Goal: Information Seeking & Learning: Learn about a topic

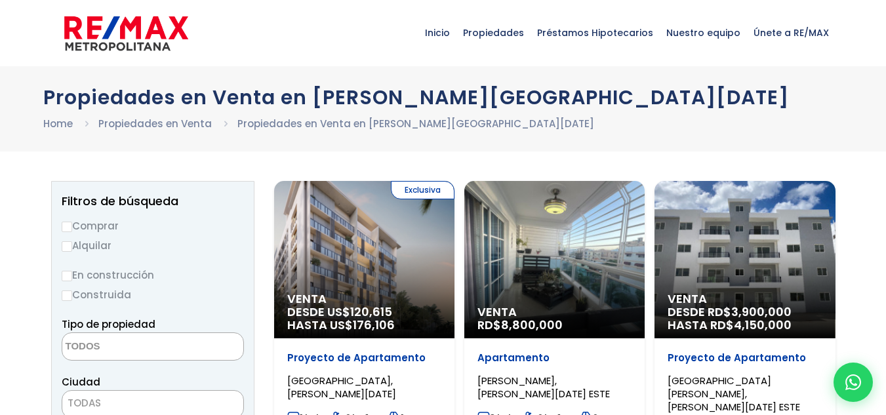
select select
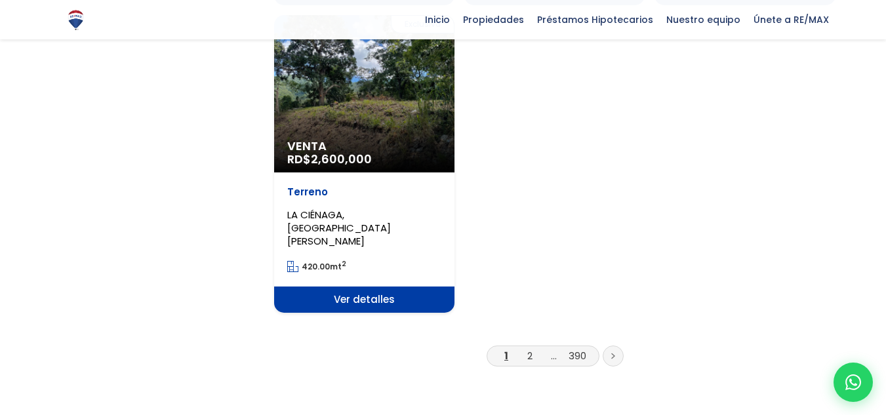
scroll to position [1705, 0]
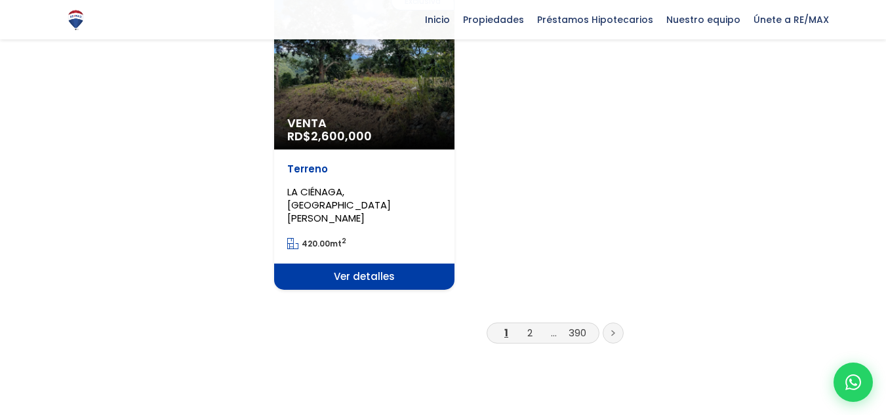
click at [533, 325] on li "2" at bounding box center [529, 333] width 21 height 16
click at [613, 330] on icon at bounding box center [613, 333] width 4 height 7
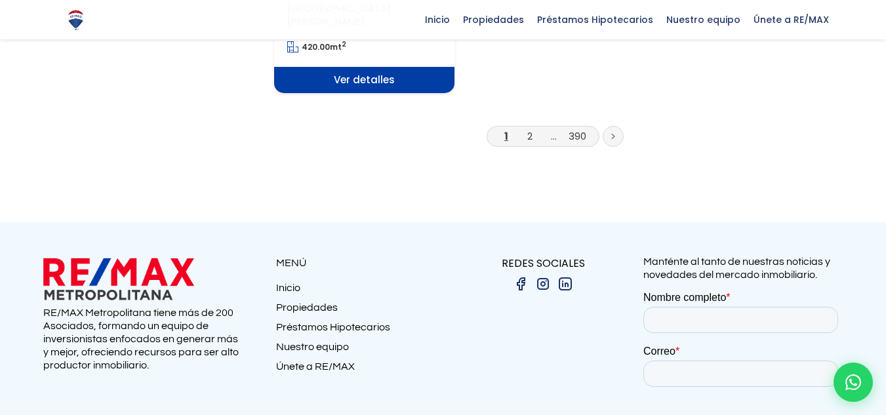
scroll to position [1932, 0]
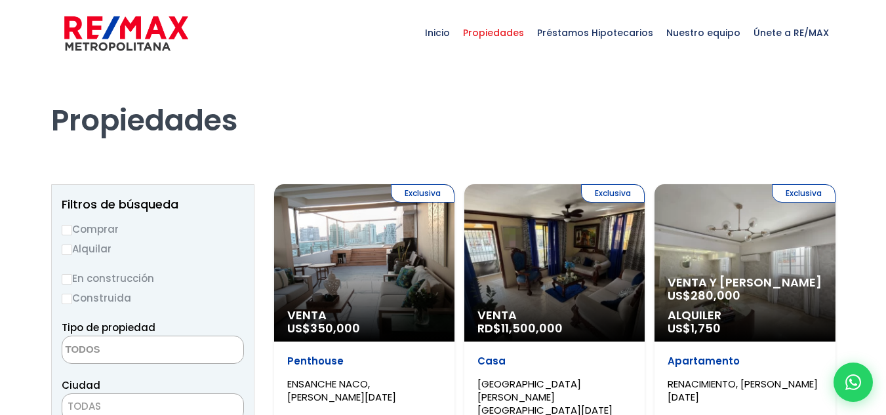
select select
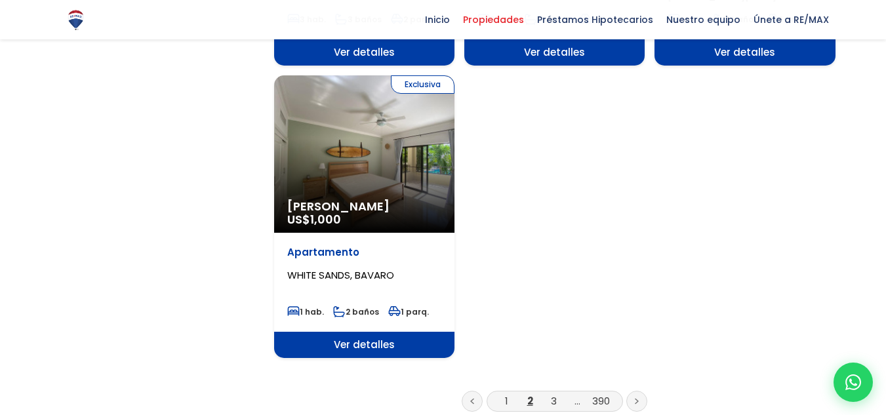
scroll to position [1771, 0]
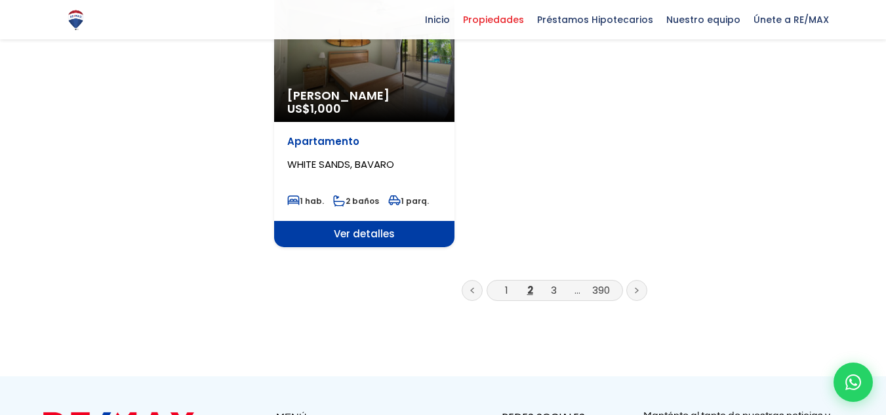
click at [633, 280] on link at bounding box center [636, 290] width 21 height 21
click at [554, 283] on link "3" at bounding box center [554, 290] width 6 height 14
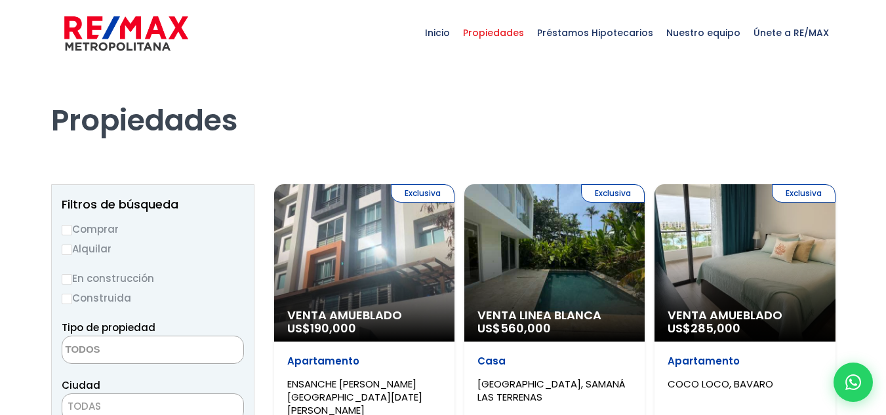
select select
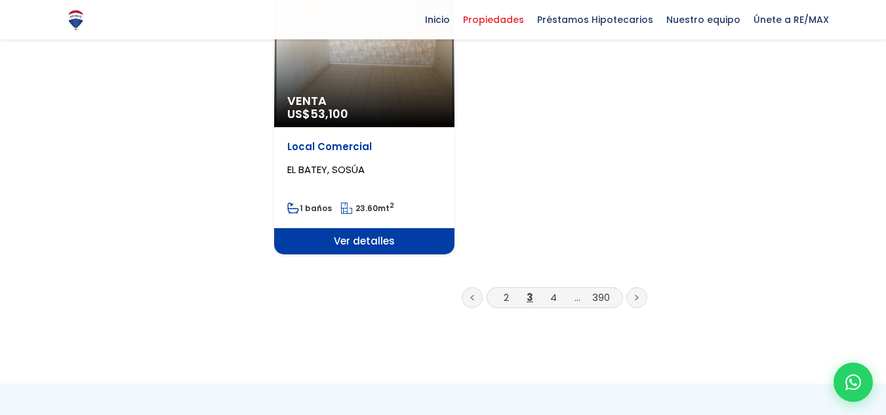
scroll to position [1771, 0]
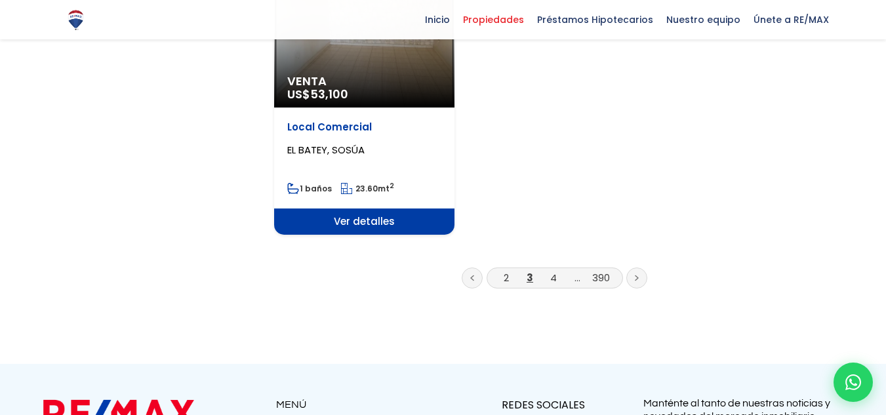
click at [633, 268] on link at bounding box center [636, 278] width 21 height 21
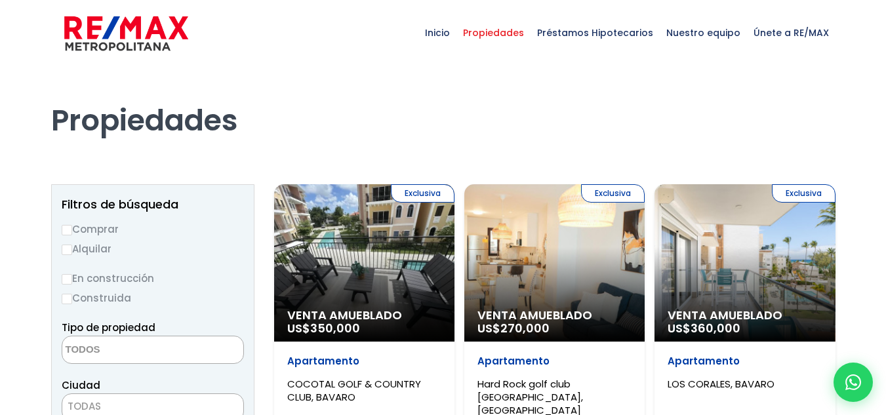
select select
click at [67, 228] on input "Comprar" at bounding box center [67, 230] width 10 height 10
radio input "true"
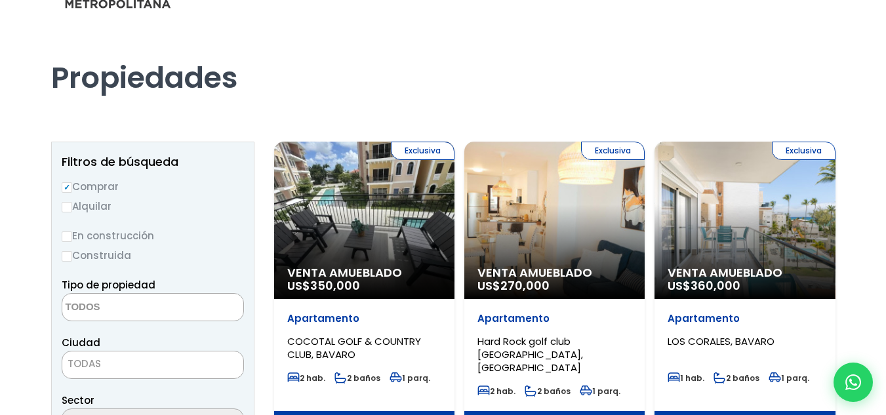
scroll to position [66, 0]
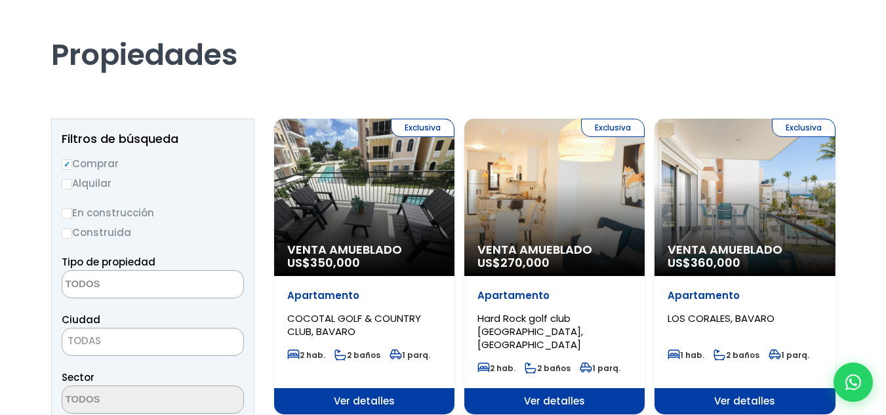
click at [68, 236] on input "Construida" at bounding box center [67, 233] width 10 height 10
radio input "true"
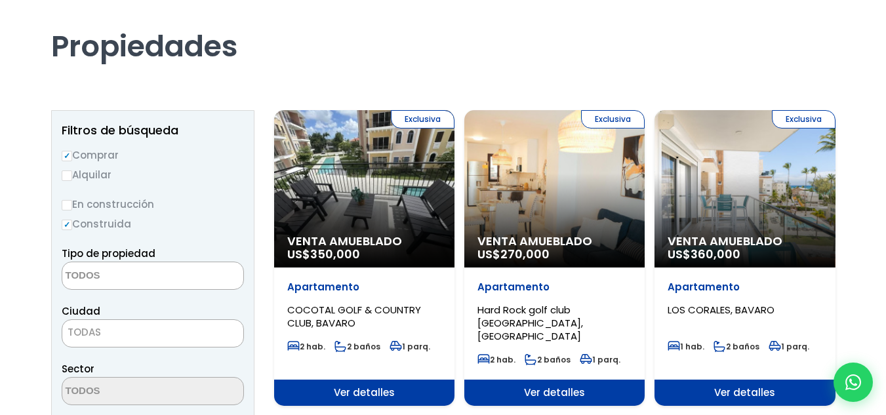
scroll to position [131, 0]
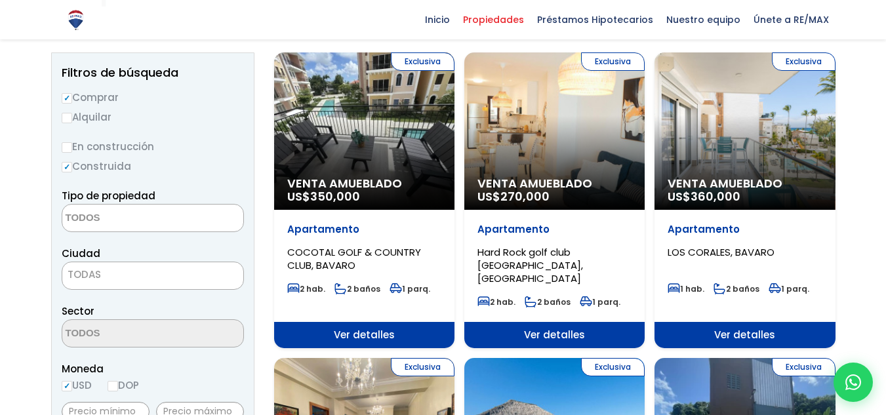
click at [106, 226] on textarea "Search" at bounding box center [125, 219] width 127 height 28
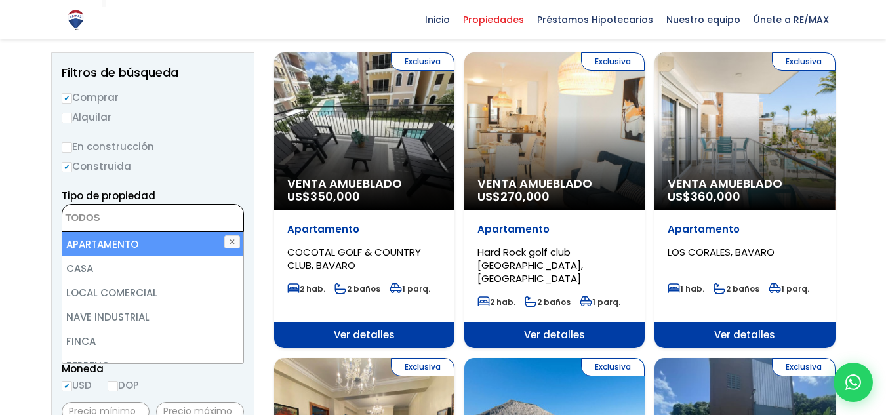
click at [108, 244] on li "APARTAMENTO" at bounding box center [152, 244] width 181 height 24
select select "apartment"
click at [183, 241] on li "APARTAMENTO" at bounding box center [152, 244] width 181 height 24
click at [138, 242] on li "APARTAMENTO" at bounding box center [152, 244] width 181 height 24
select select "apartment"
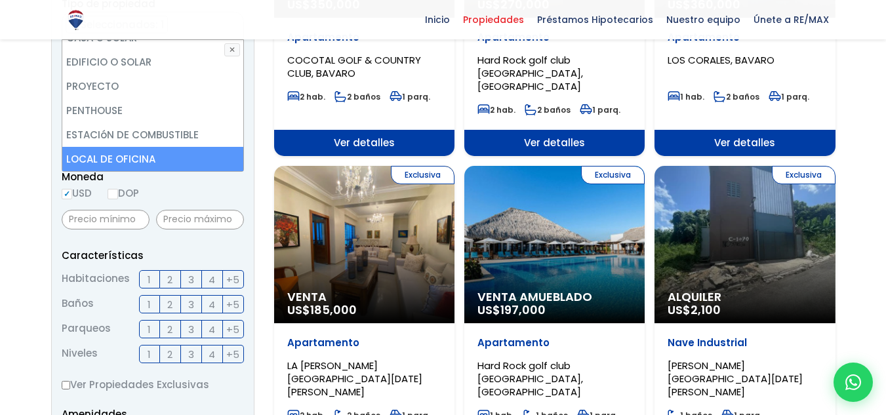
scroll to position [328, 0]
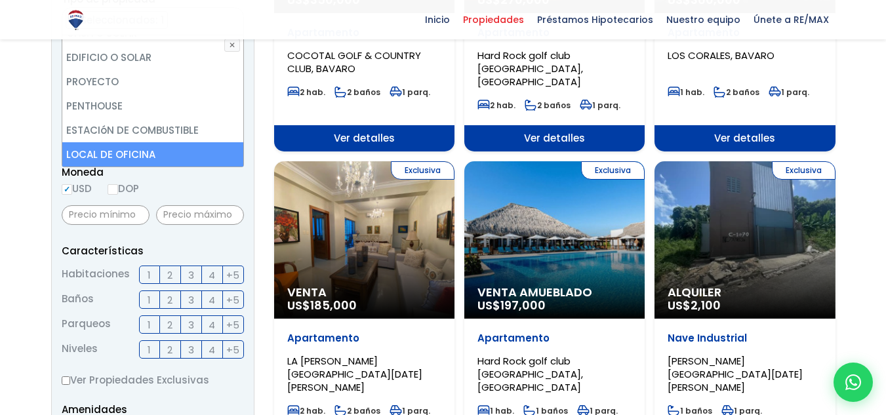
click at [117, 191] on div "Moneda USD DOP" at bounding box center [153, 182] width 182 height 36
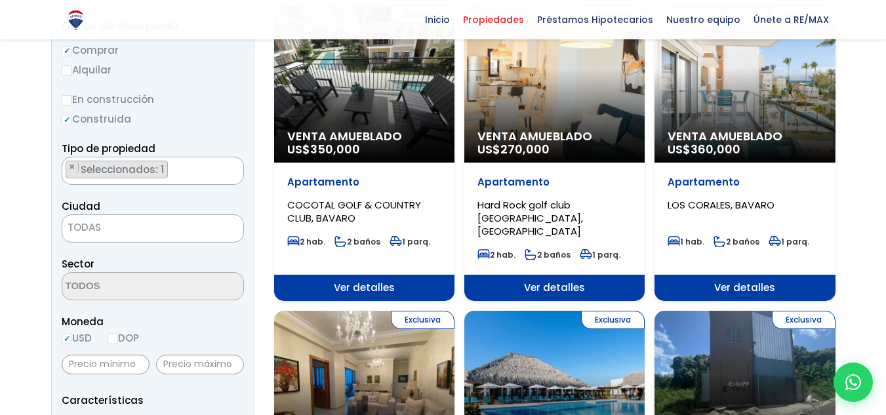
scroll to position [299, 0]
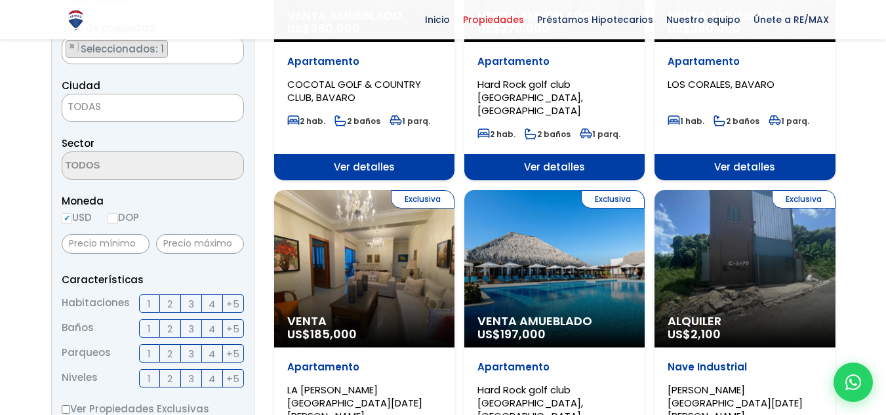
click at [111, 220] on input "DOP" at bounding box center [113, 218] width 10 height 10
radio input "true"
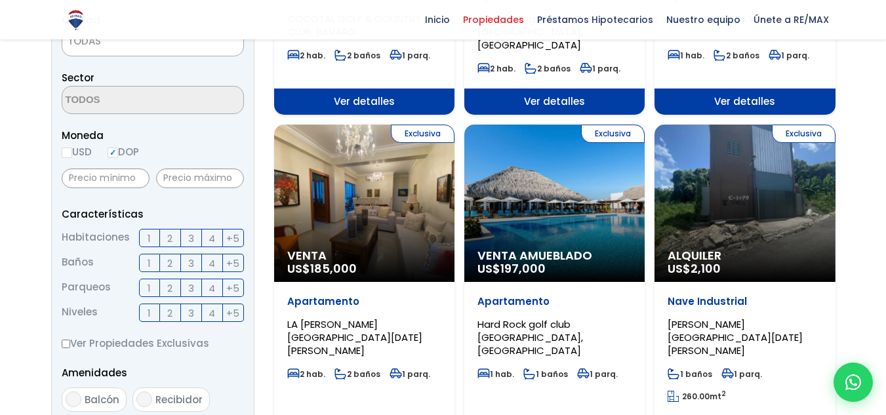
scroll to position [430, 0]
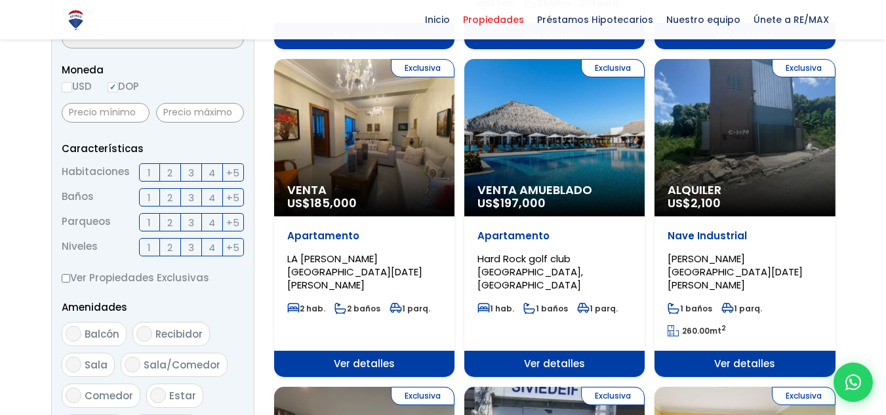
click at [190, 173] on span "3" at bounding box center [191, 173] width 6 height 16
click at [0, 0] on input "3" at bounding box center [0, 0] width 0 height 0
click at [174, 195] on label "2" at bounding box center [170, 197] width 21 height 18
click at [0, 0] on input "2" at bounding box center [0, 0] width 0 height 0
click at [154, 221] on label "1" at bounding box center [149, 222] width 21 height 18
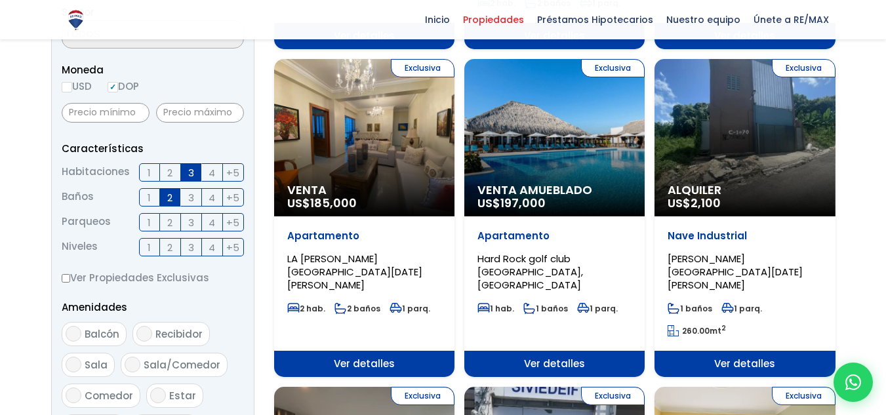
click at [0, 0] on input "1" at bounding box center [0, 0] width 0 height 0
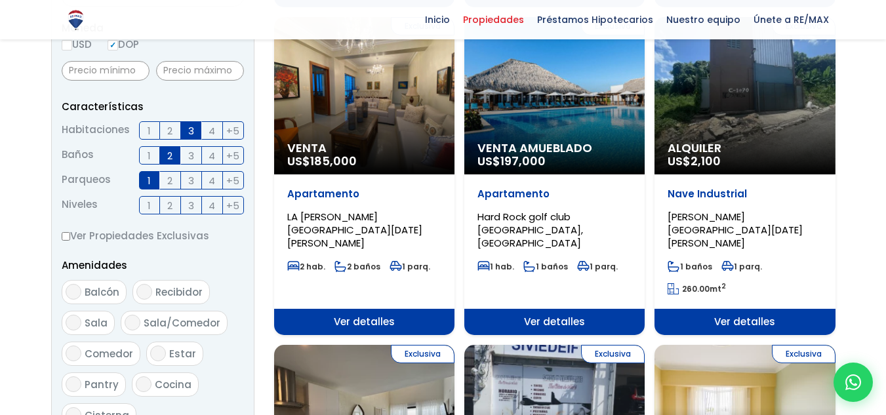
scroll to position [496, 0]
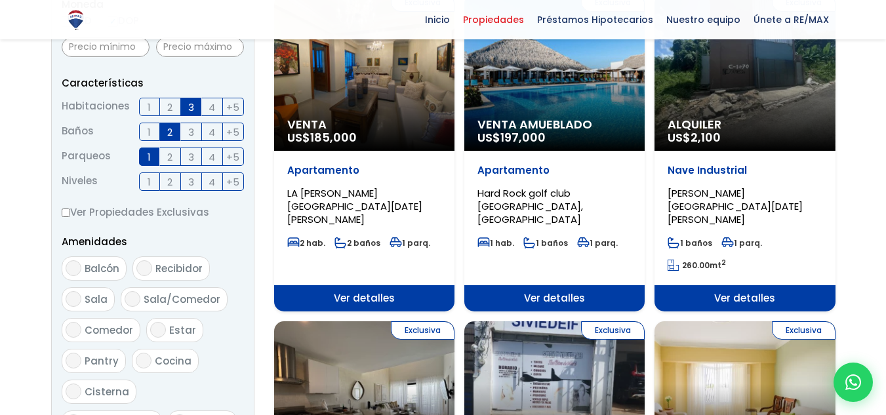
click at [209, 183] on span "4" at bounding box center [212, 182] width 7 height 16
click at [0, 0] on input "4" at bounding box center [0, 0] width 0 height 0
click at [192, 184] on span "3" at bounding box center [191, 182] width 6 height 16
click at [0, 0] on input "3" at bounding box center [0, 0] width 0 height 0
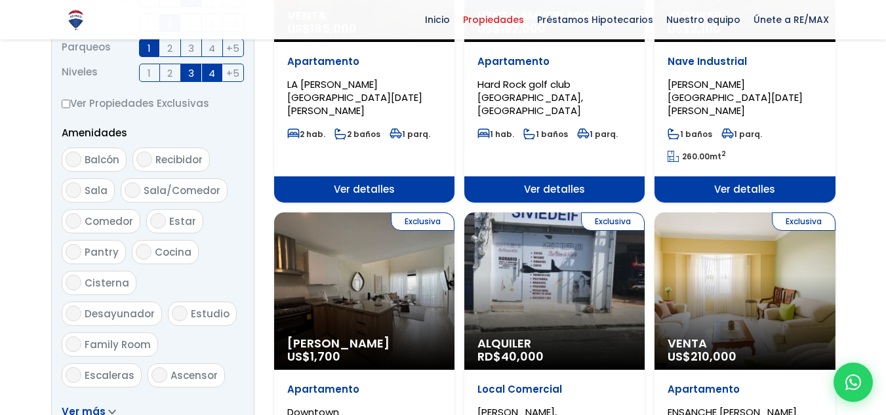
scroll to position [627, 0]
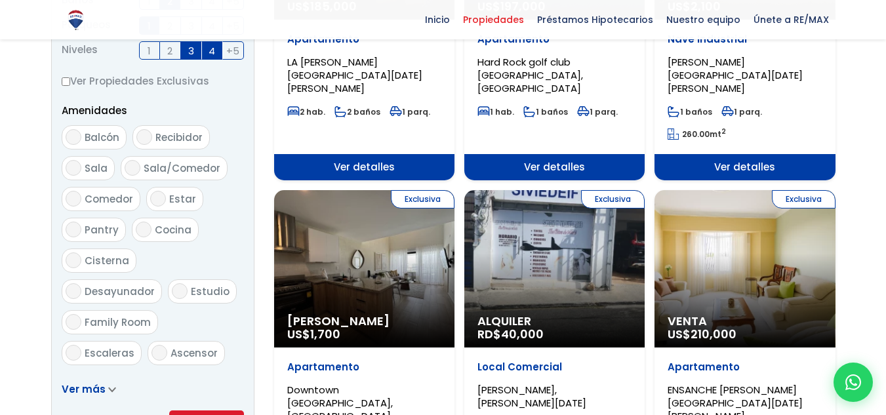
click at [75, 134] on input "Balcón" at bounding box center [74, 137] width 16 height 16
checkbox input "true"
click at [73, 162] on input "Sala" at bounding box center [74, 168] width 16 height 16
checkbox input "true"
click at [73, 191] on input "Comedor" at bounding box center [74, 199] width 16 height 16
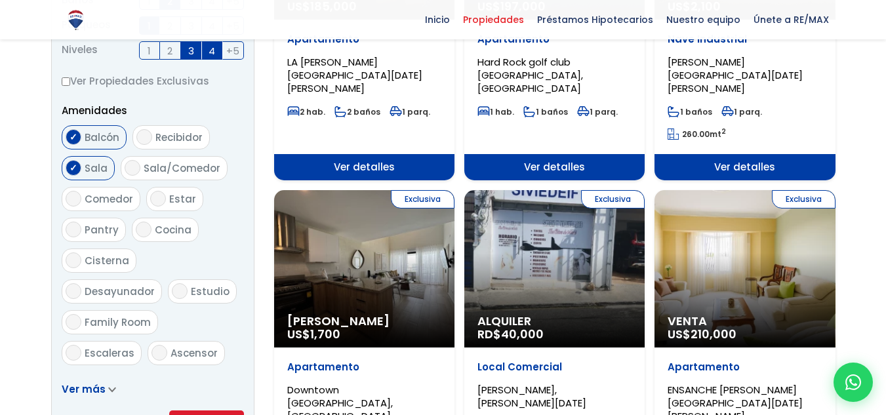
checkbox input "true"
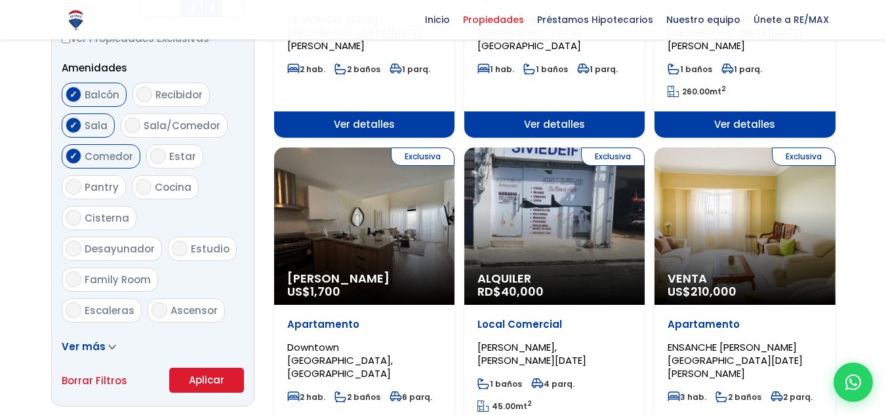
scroll to position [692, 0]
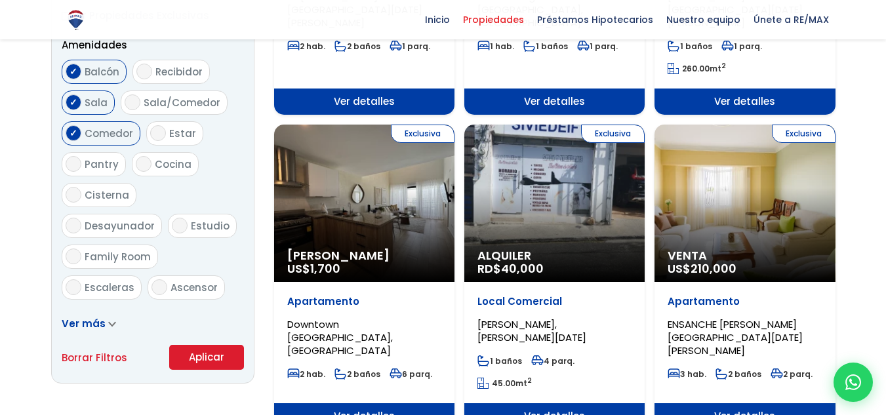
click at [140, 163] on input "Cocina" at bounding box center [144, 164] width 16 height 16
checkbox input "true"
click at [81, 218] on input "Desayunador" at bounding box center [74, 226] width 16 height 16
checkbox input "true"
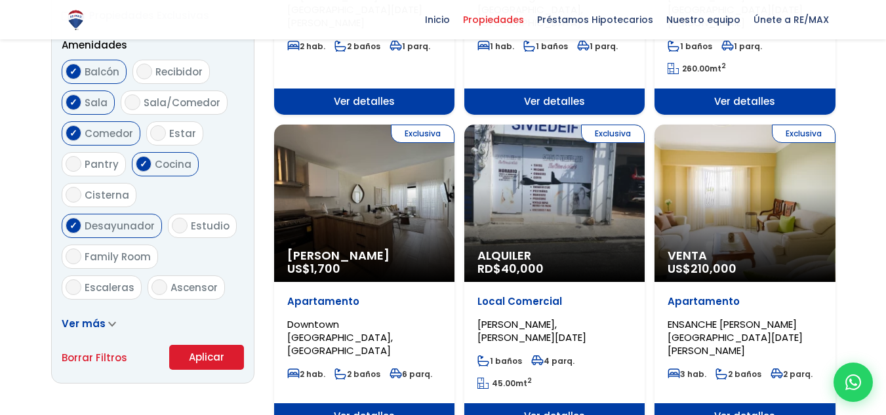
click at [157, 279] on input "Ascensor" at bounding box center [159, 287] width 16 height 16
checkbox input "true"
click at [82, 275] on label "Escaleras" at bounding box center [102, 287] width 80 height 24
click at [81, 279] on input "Escaleras" at bounding box center [74, 287] width 16 height 16
checkbox input "true"
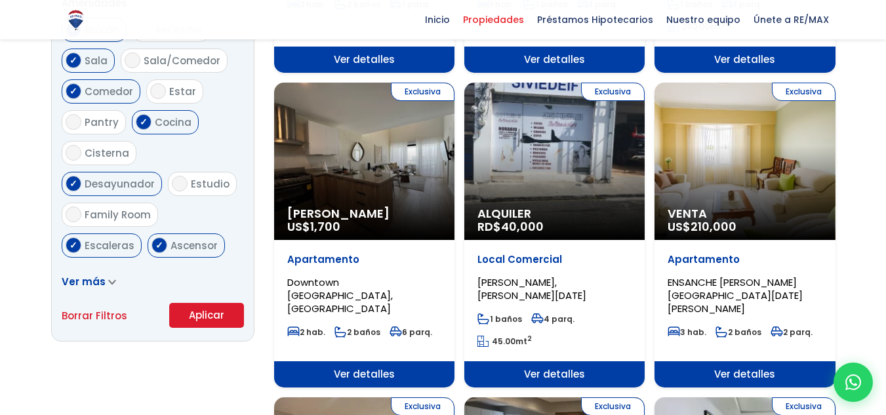
scroll to position [758, 0]
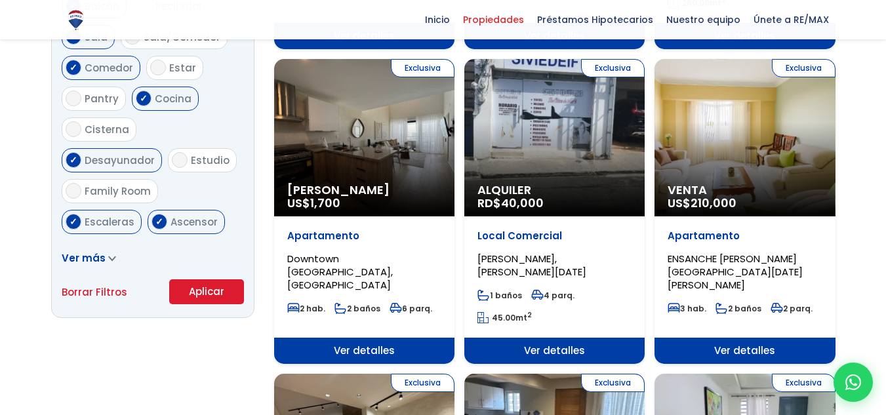
click at [113, 255] on span at bounding box center [112, 258] width 8 height 14
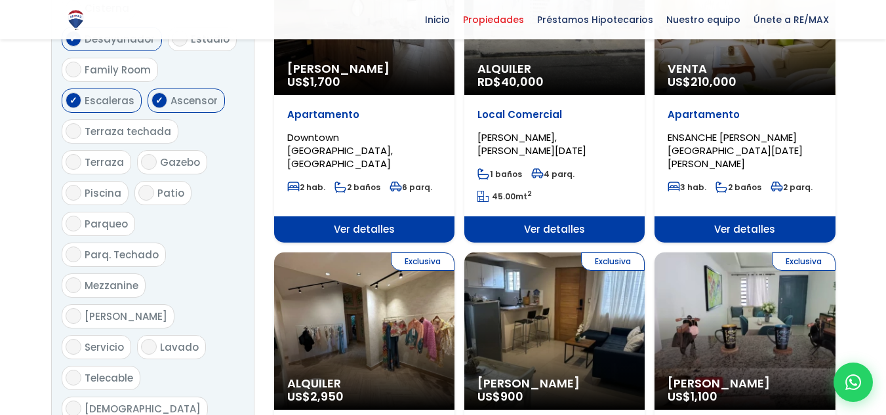
scroll to position [889, 0]
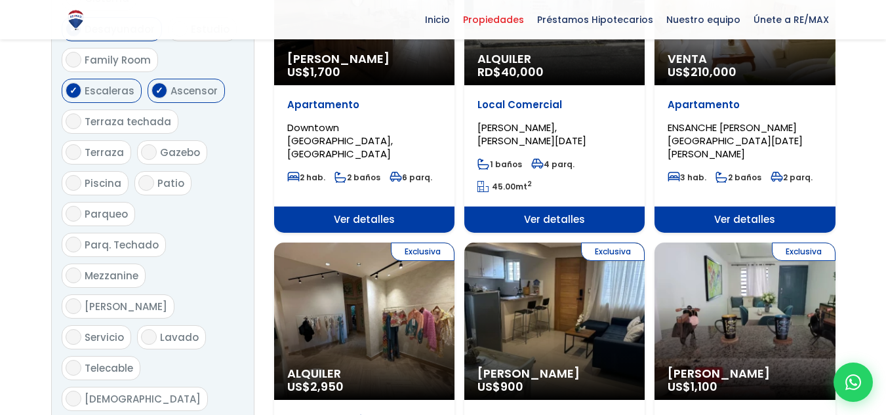
click at [150, 144] on input "Gazebo" at bounding box center [149, 152] width 16 height 16
checkbox input "true"
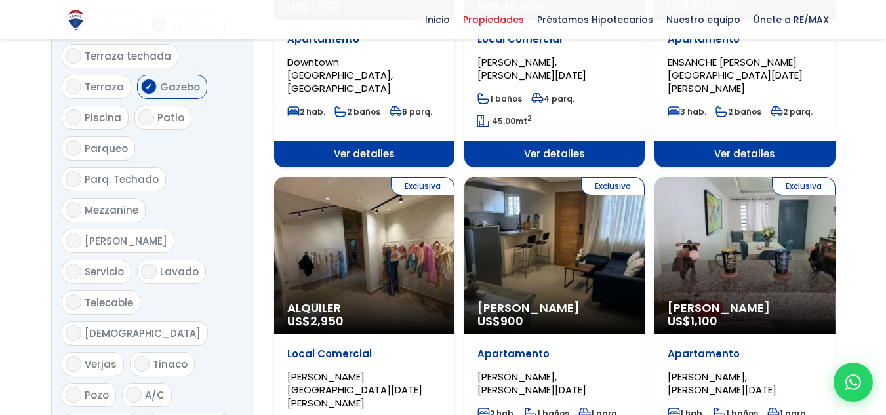
click at [147, 264] on input "Lavado" at bounding box center [149, 272] width 16 height 16
checkbox input "true"
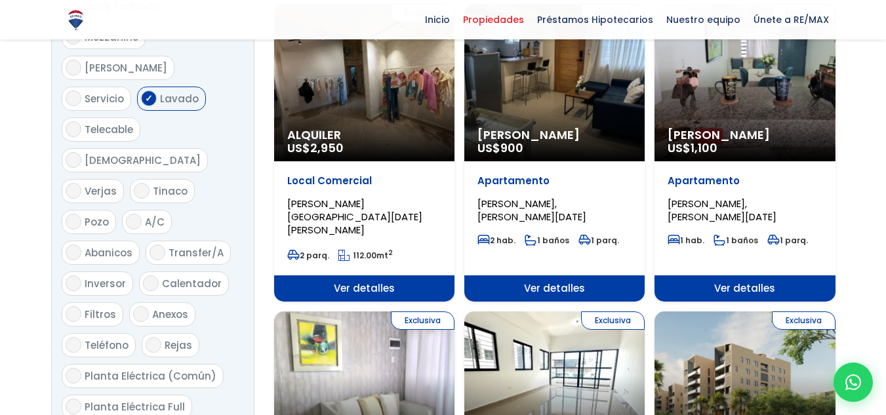
scroll to position [1151, 0]
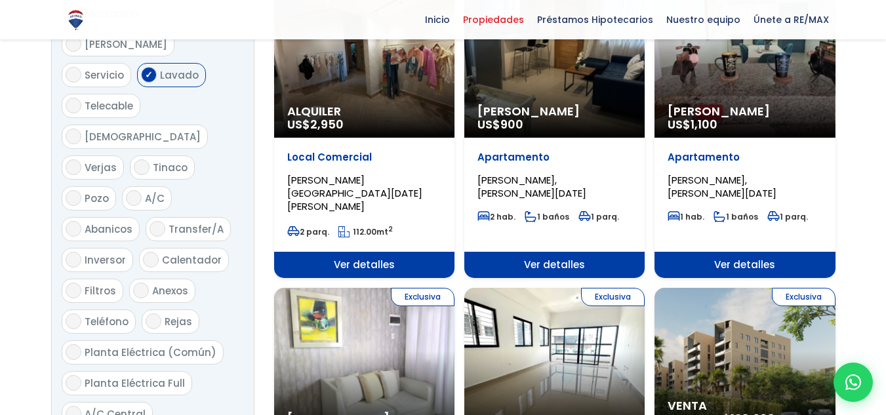
click at [145, 252] on input "Calentador" at bounding box center [151, 260] width 16 height 16
checkbox input "true"
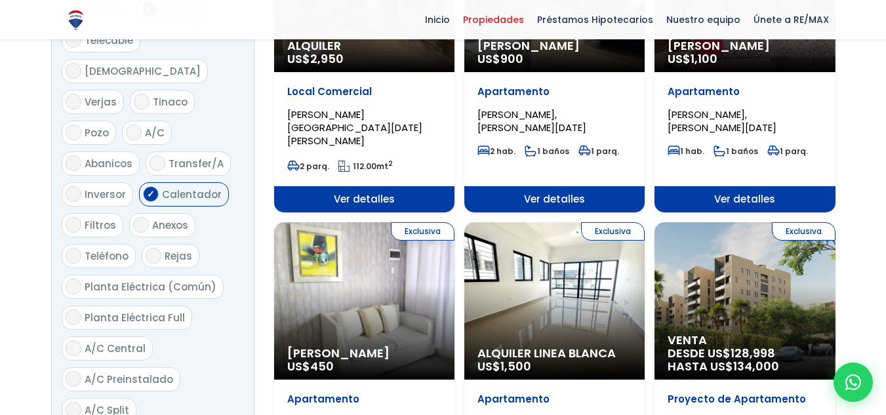
click at [74, 279] on input "Planta Eléctrica (Común)" at bounding box center [74, 287] width 16 height 16
checkbox input "true"
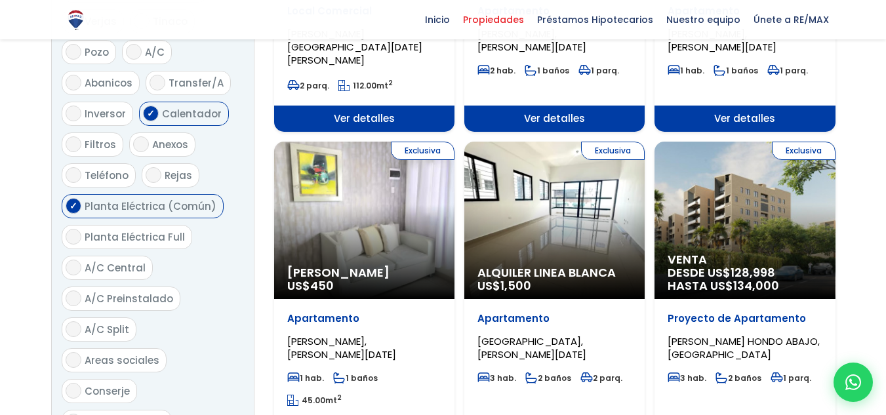
scroll to position [1348, 0]
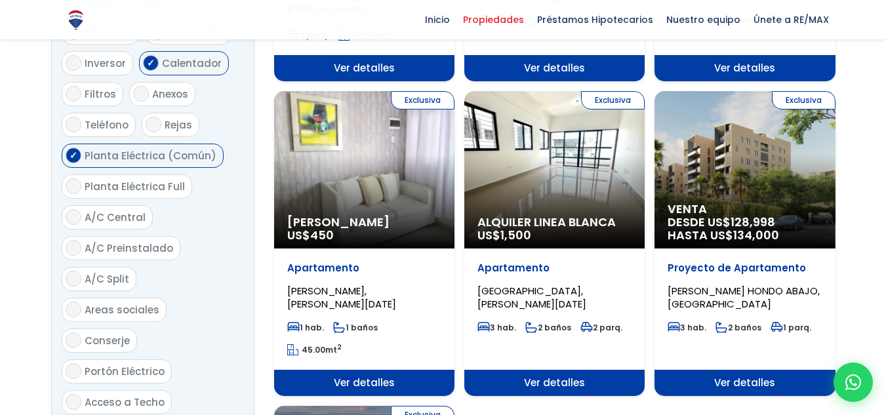
click at [71, 302] on input "Areas sociales" at bounding box center [74, 310] width 16 height 16
checkbox input "true"
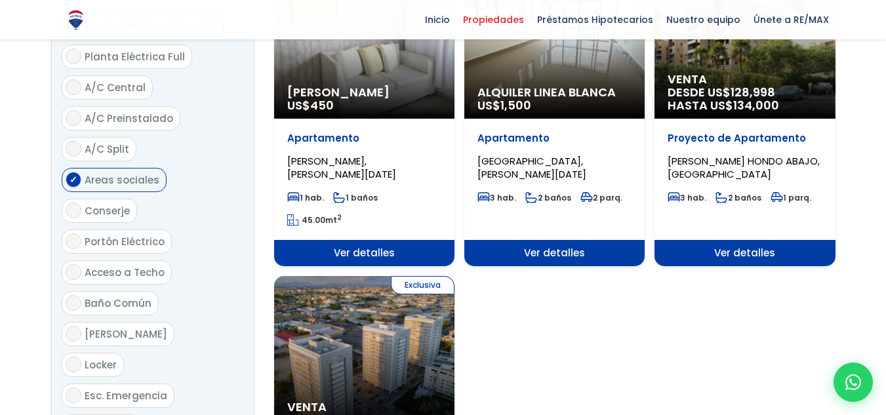
scroll to position [1479, 0]
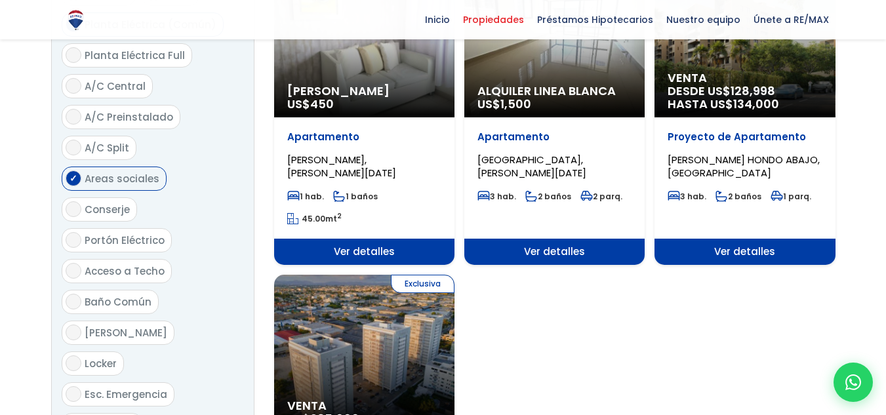
click at [74, 232] on input "Portón Eléctrico" at bounding box center [74, 240] width 16 height 16
checkbox input "true"
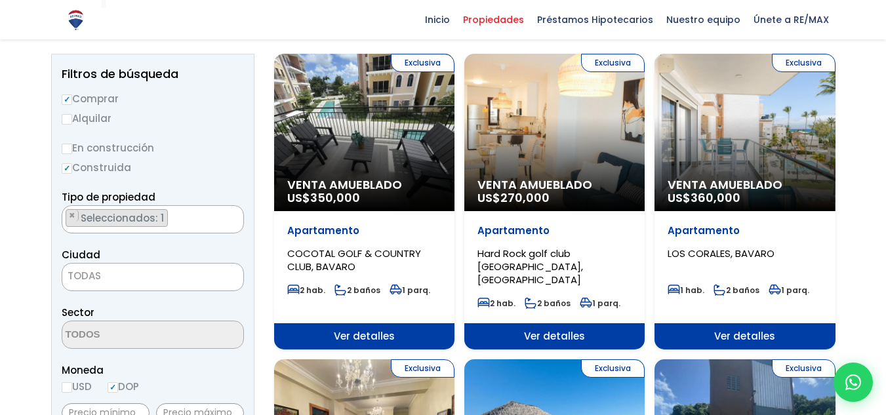
scroll to position [102, 0]
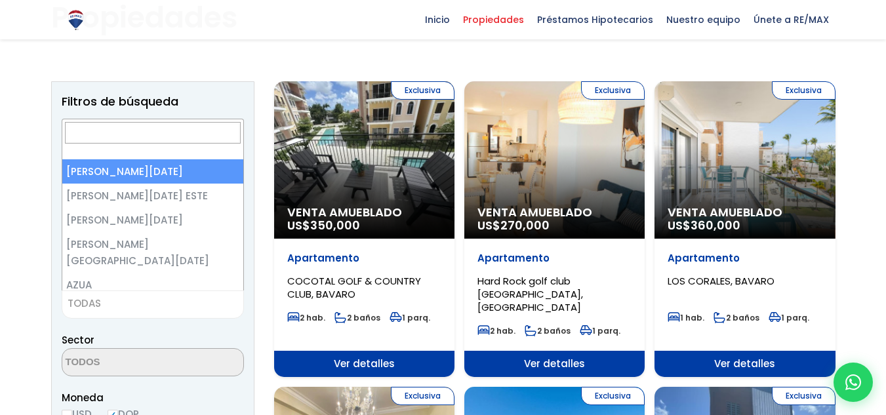
click at [122, 295] on span "TODAS" at bounding box center [152, 303] width 181 height 18
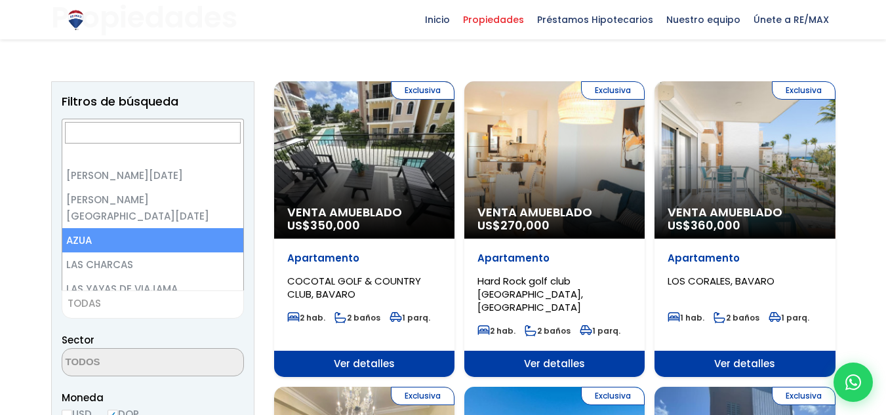
scroll to position [0, 0]
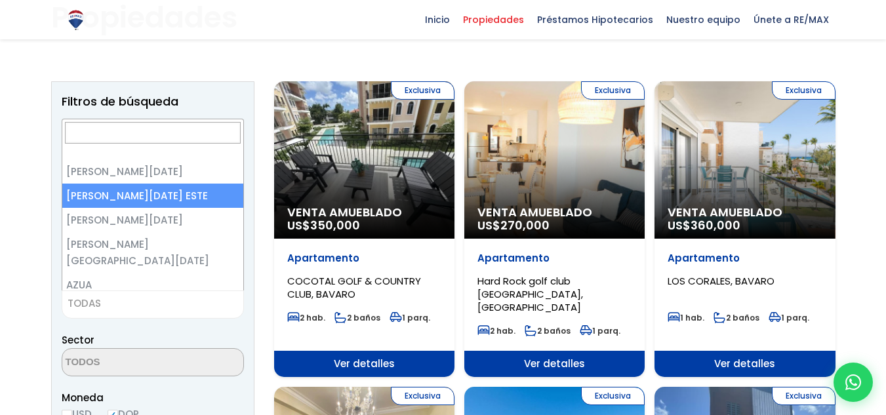
select select "148"
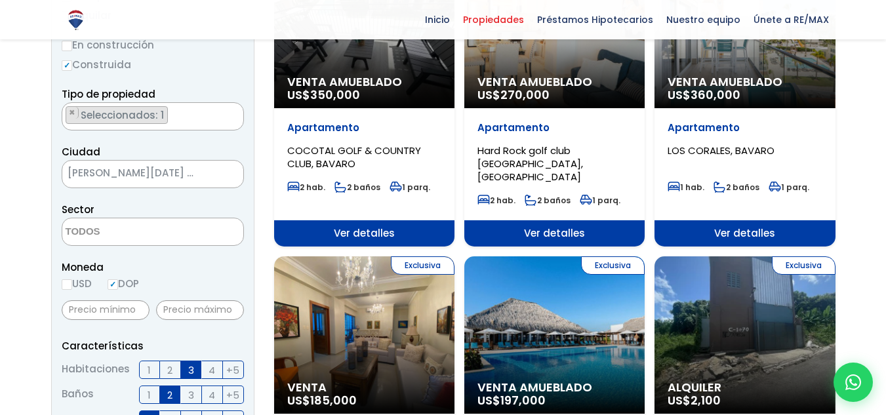
scroll to position [233, 0]
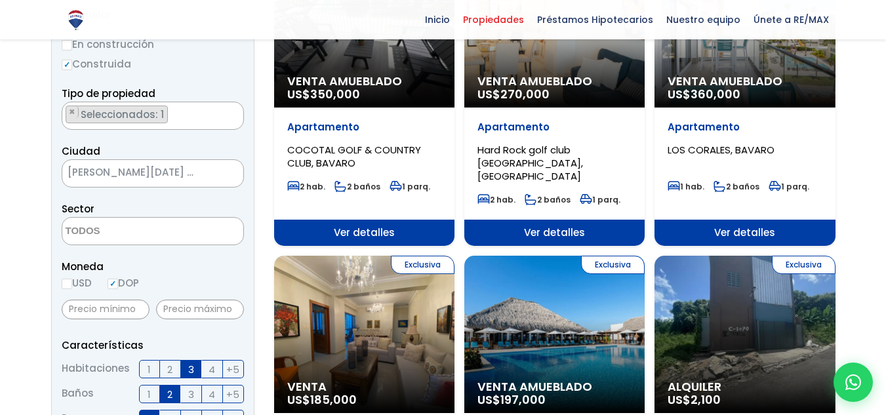
click at [121, 231] on textarea "Search" at bounding box center [125, 232] width 127 height 28
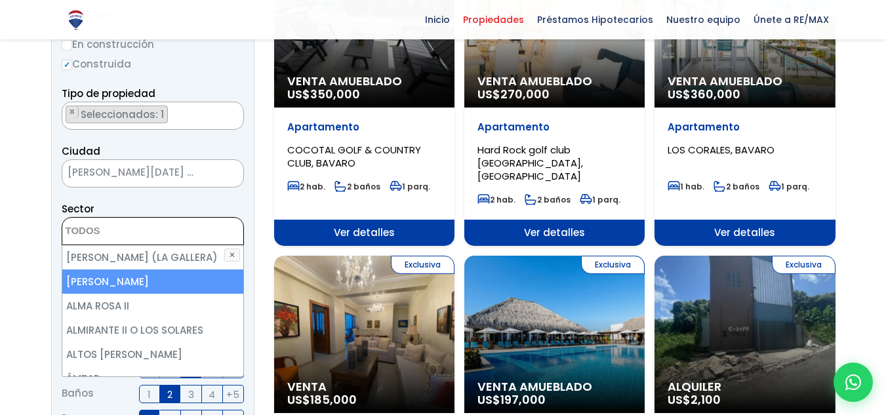
click at [127, 276] on li "ALMA ROSA I" at bounding box center [152, 282] width 181 height 24
select select "13154"
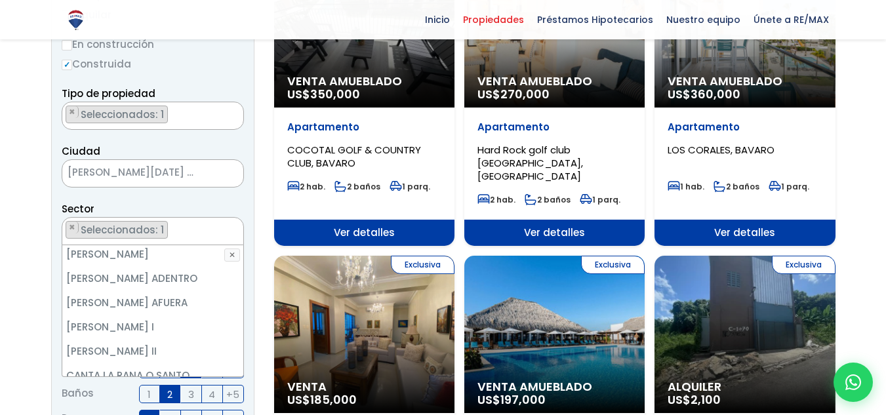
scroll to position [656, 0]
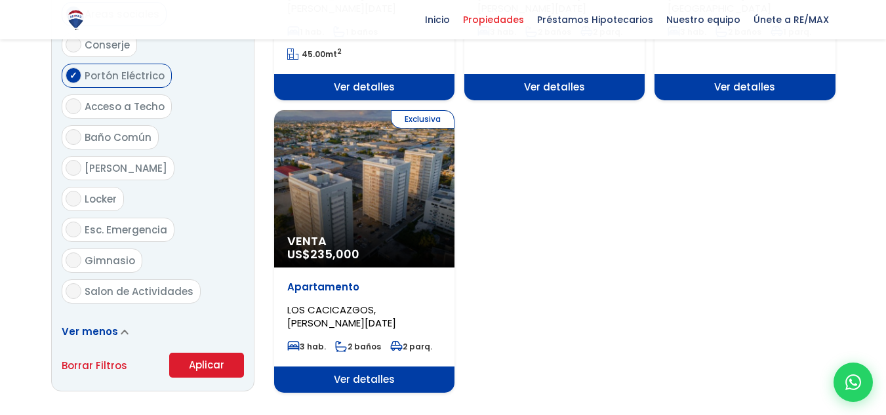
click at [214, 353] on button "Aplicar" at bounding box center [206, 365] width 75 height 25
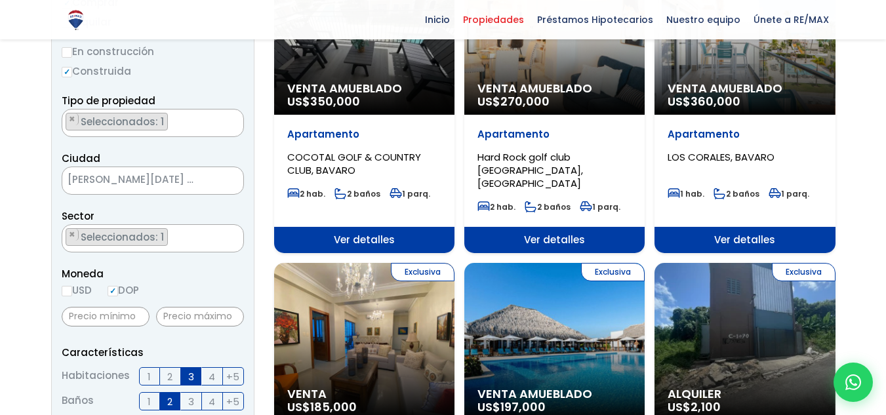
scroll to position [218, 0]
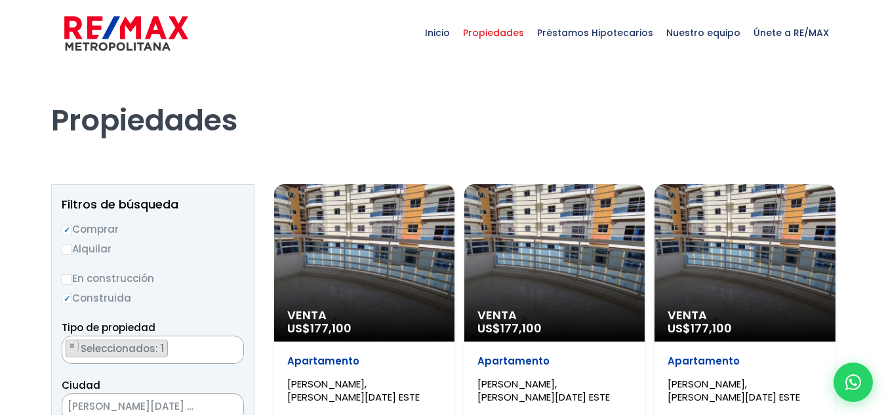
scroll to position [15, 0]
select select "13154"
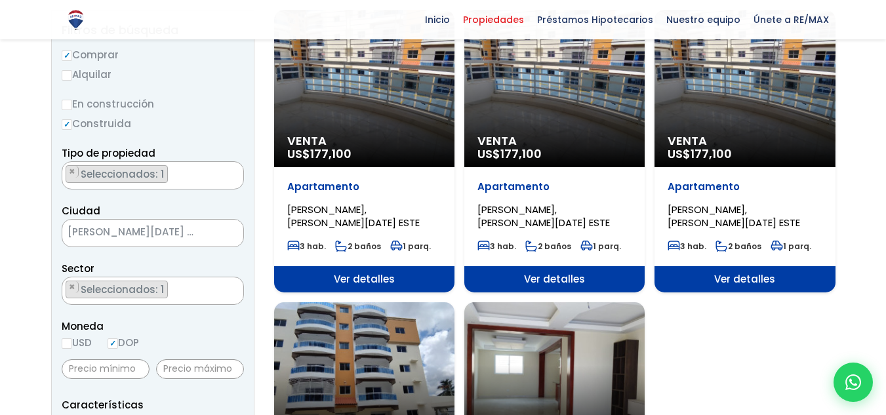
scroll to position [131, 0]
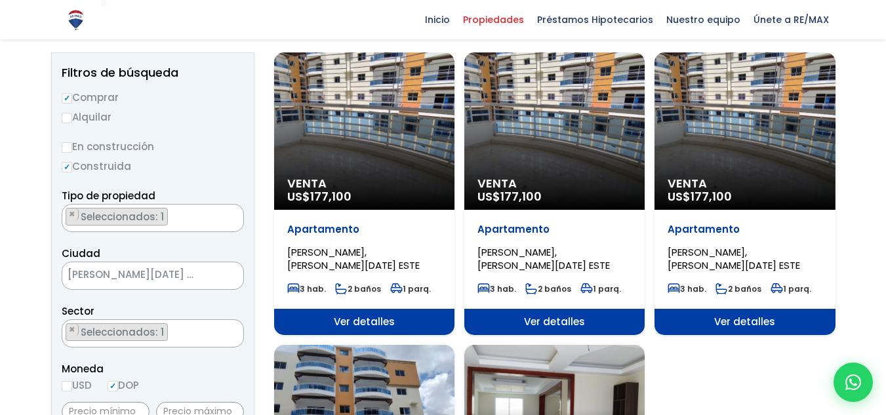
click at [536, 158] on div "Venta US$ 177,100" at bounding box center [554, 130] width 180 height 157
click at [521, 226] on p "Apartamento" at bounding box center [554, 229] width 154 height 13
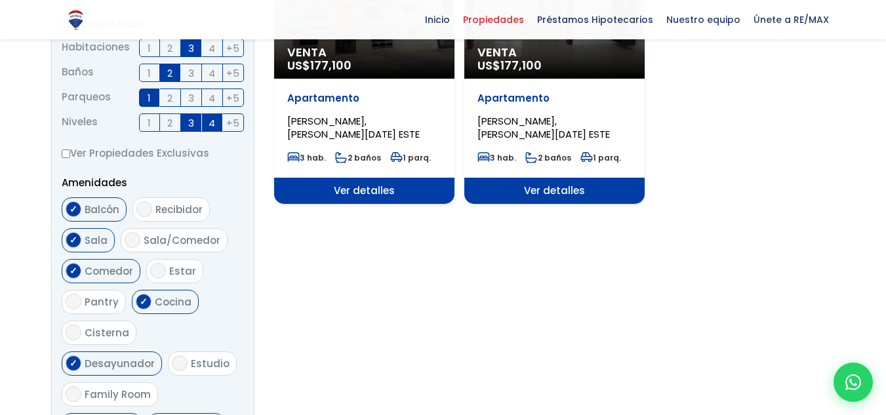
scroll to position [590, 0]
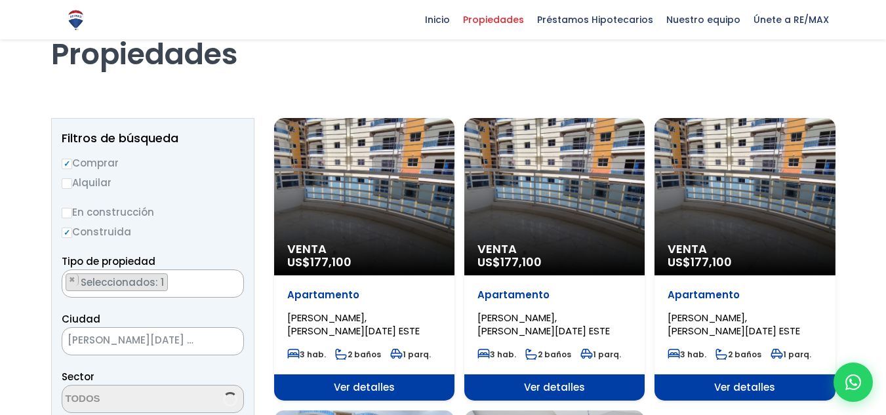
scroll to position [15, 0]
select select "13154"
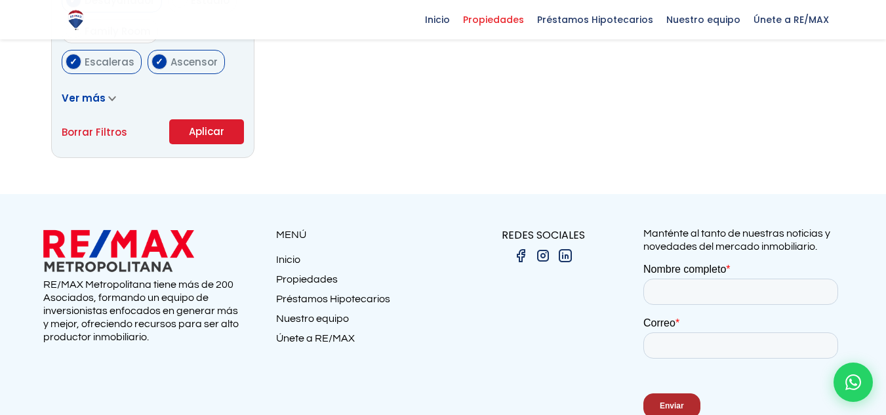
scroll to position [803, 0]
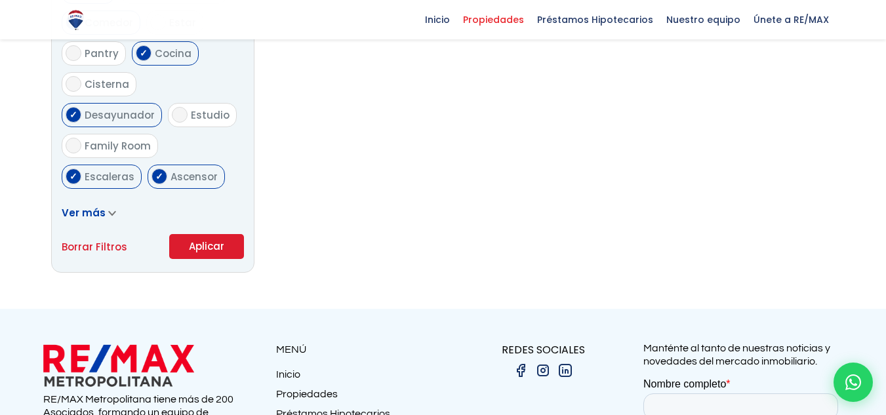
click at [197, 250] on button "Aplicar" at bounding box center [206, 246] width 75 height 25
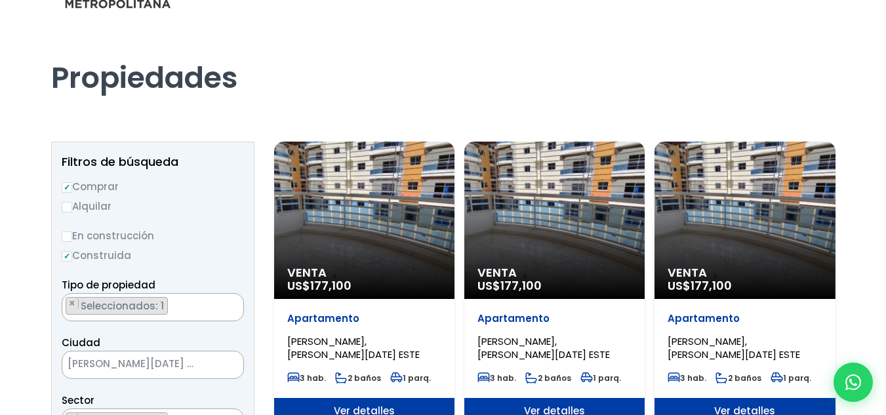
scroll to position [66, 0]
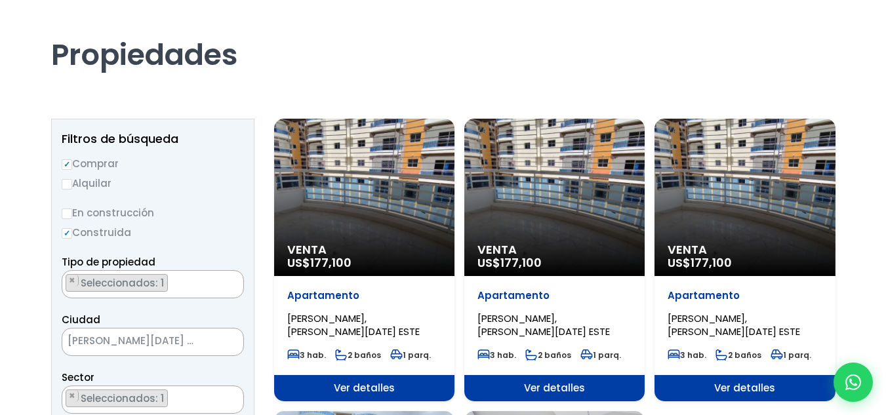
click at [180, 281] on ul "× Seleccionados: 1" at bounding box center [144, 285] width 165 height 28
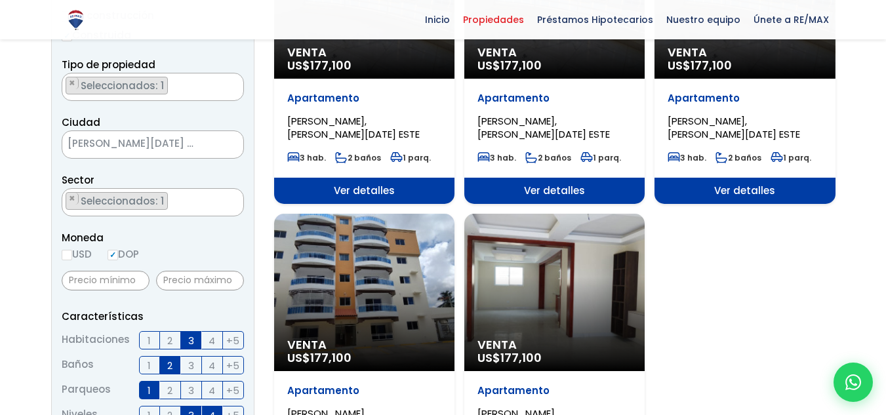
scroll to position [257, 0]
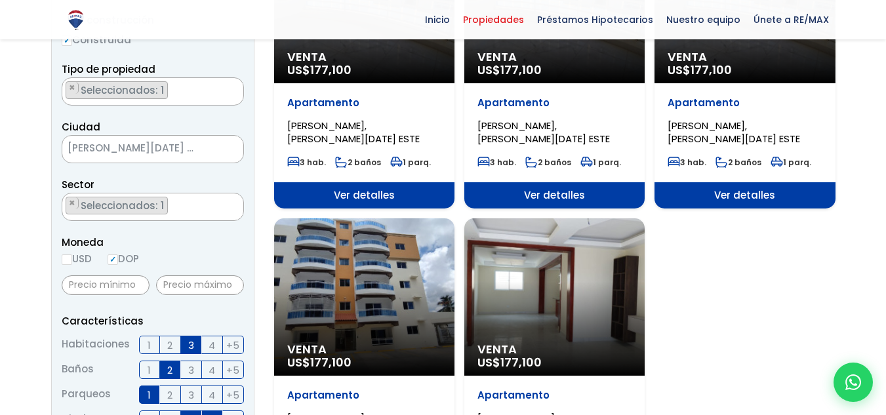
drag, startPoint x: 669, startPoint y: 311, endPoint x: 607, endPoint y: 310, distance: 61.7
click at [668, 310] on div "Venta US$ 177,100 Apartamento ALMA ROSA I, SANTO DOMINGO ESTE 3 hab. 2 baños 1 …" at bounding box center [554, 213] width 561 height 575
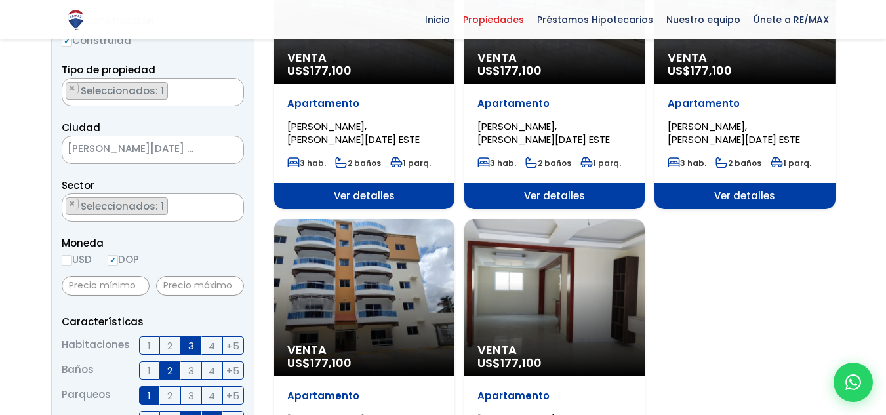
click at [172, 209] on ul "× Seleccionados: 1" at bounding box center [144, 208] width 165 height 28
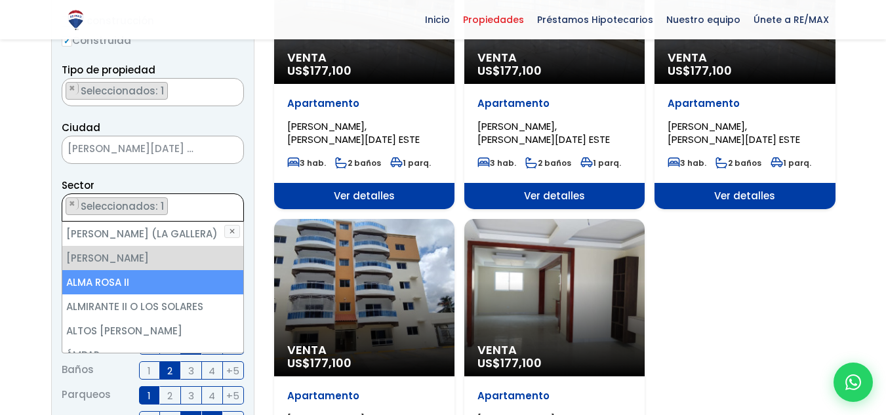
click at [138, 281] on li "ALMA ROSA II" at bounding box center [152, 282] width 181 height 24
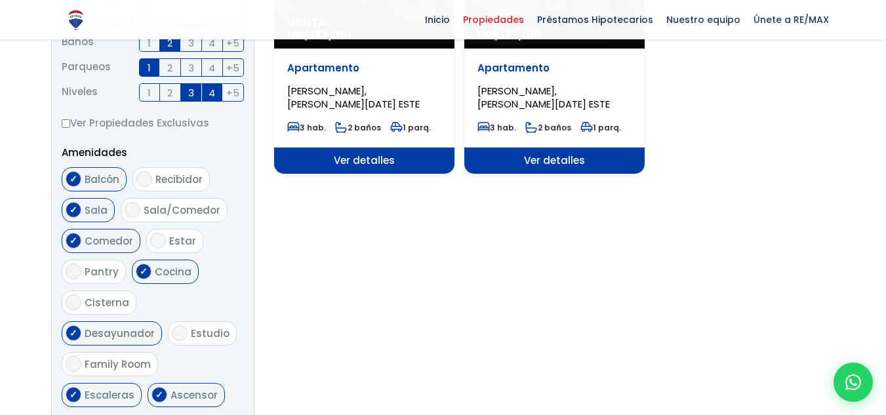
scroll to position [847, 0]
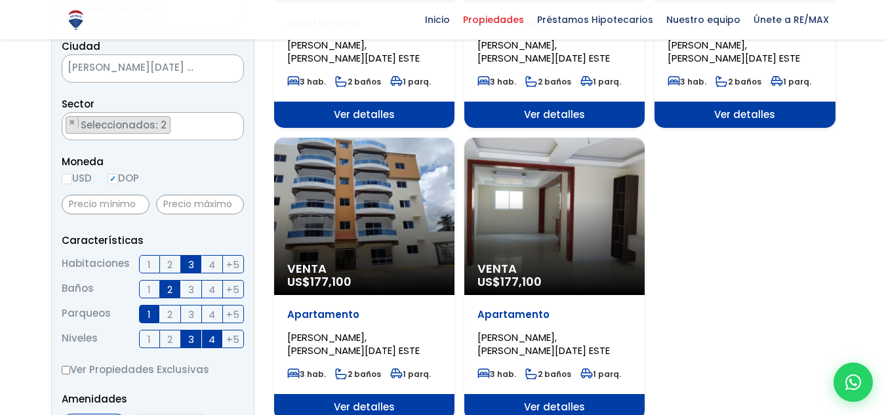
scroll to position [414, 0]
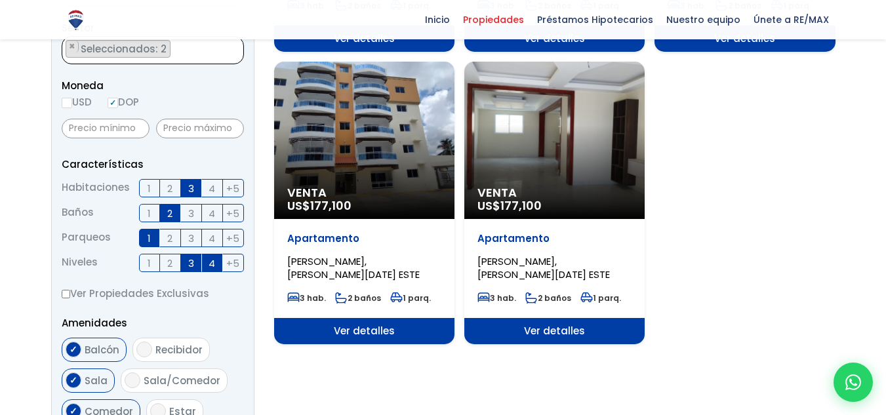
click at [187, 49] on form "Comprar Alquilar En construcción Construida Tipo de propiedad APARTAMENTO CASA …" at bounding box center [153, 227] width 182 height 842
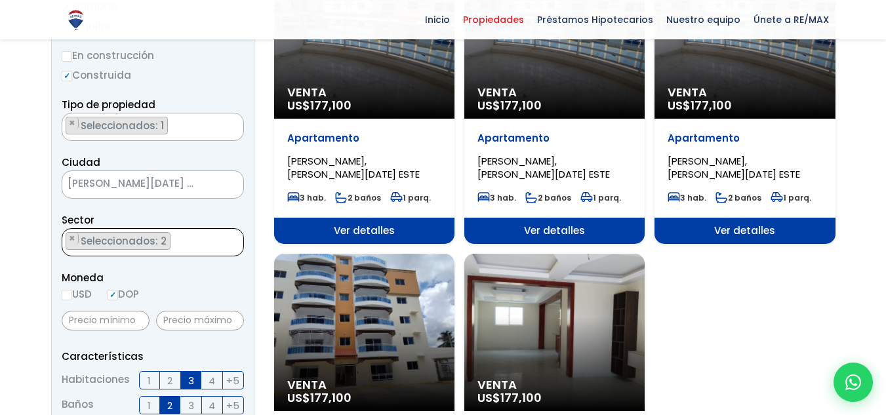
scroll to position [218, 0]
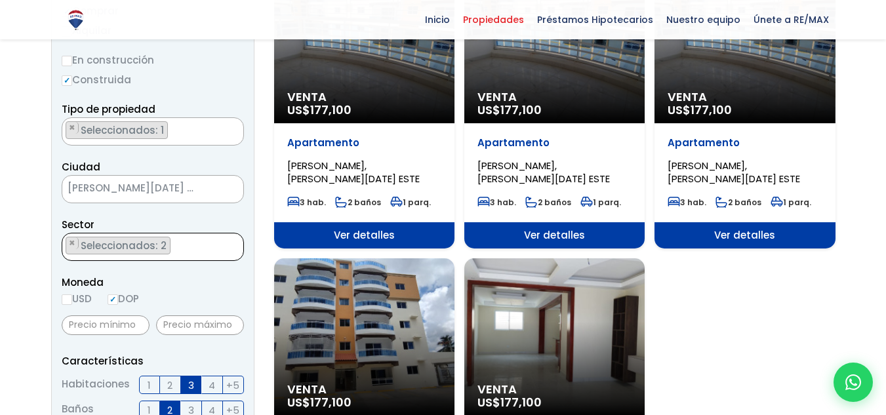
click at [177, 245] on ul "× Seleccionados: 2 × Seleccionados: 2" at bounding box center [144, 247] width 165 height 28
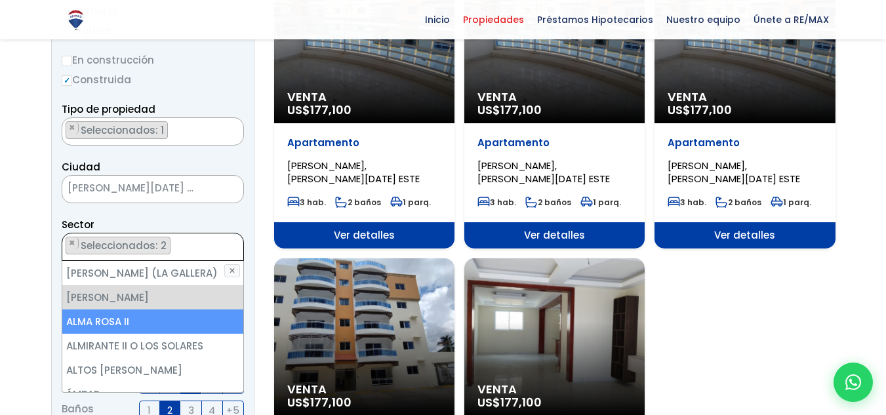
click at [113, 319] on li "ALMA ROSA II" at bounding box center [152, 322] width 181 height 24
click at [112, 319] on li "ALMA ROSA II" at bounding box center [152, 322] width 181 height 24
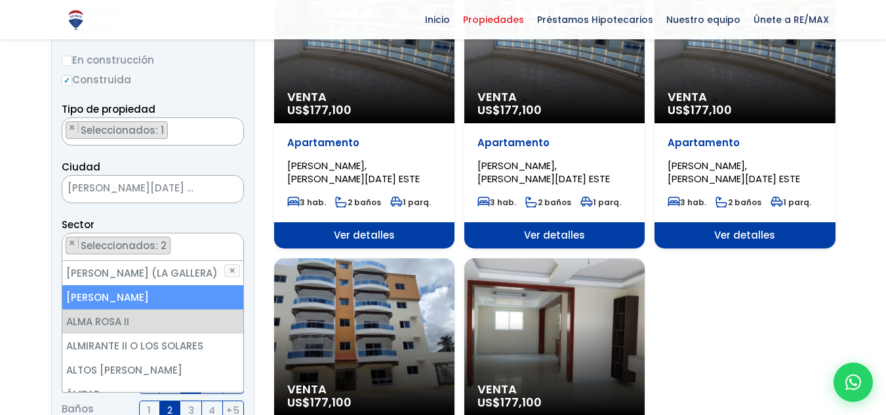
click at [103, 296] on li "ALMA ROSA I" at bounding box center [152, 297] width 181 height 24
select select "13152"
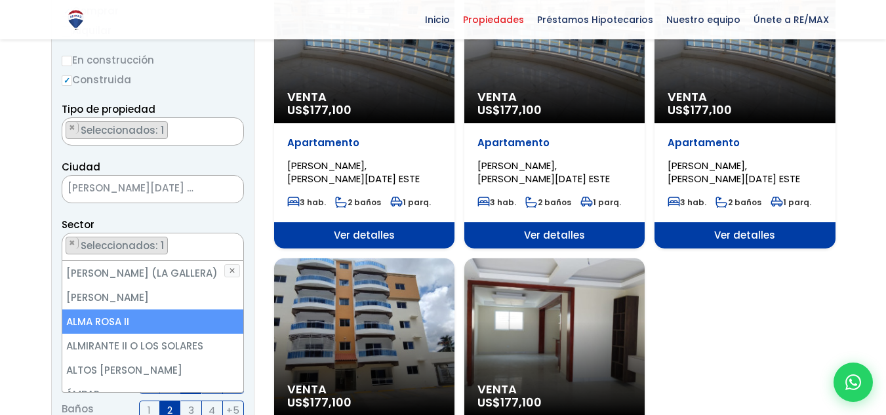
click at [103, 318] on li "ALMA ROSA II" at bounding box center [152, 322] width 181 height 24
click at [113, 322] on li "ALMA ROSA II" at bounding box center [152, 322] width 181 height 24
select select "13152"
click at [113, 322] on li "ALMA ROSA II" at bounding box center [152, 322] width 181 height 24
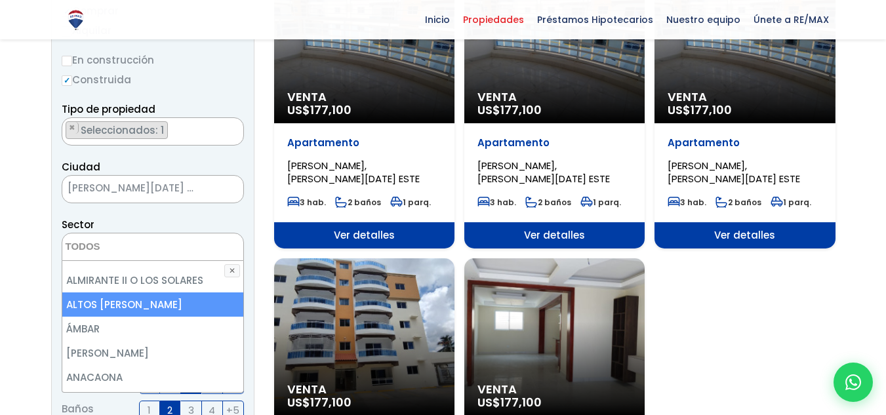
scroll to position [0, 0]
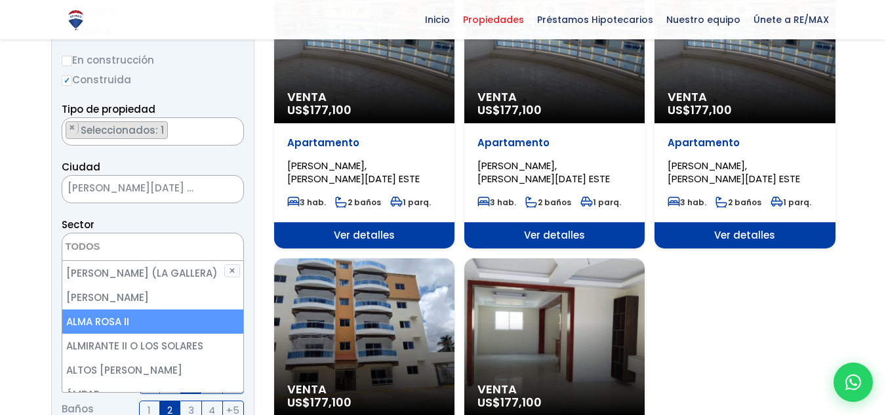
click at [87, 321] on li "ALMA ROSA II" at bounding box center [152, 322] width 181 height 24
select select "13152"
click at [87, 321] on li "ALMA ROSA II" at bounding box center [152, 322] width 181 height 24
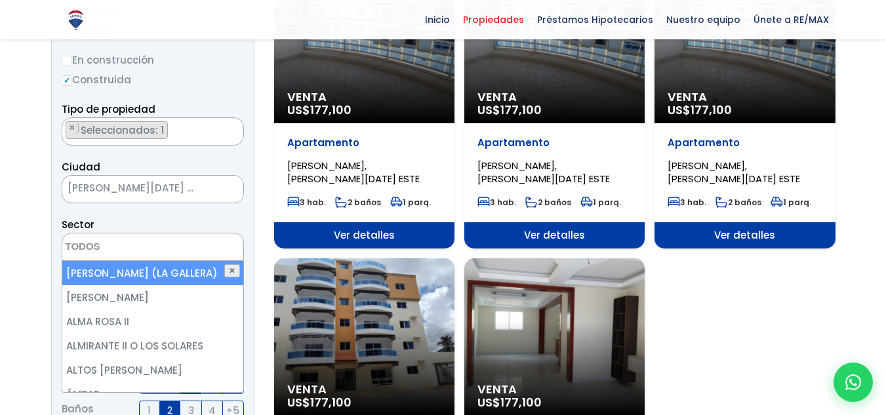
click at [231, 270] on button "✕" at bounding box center [232, 270] width 16 height 13
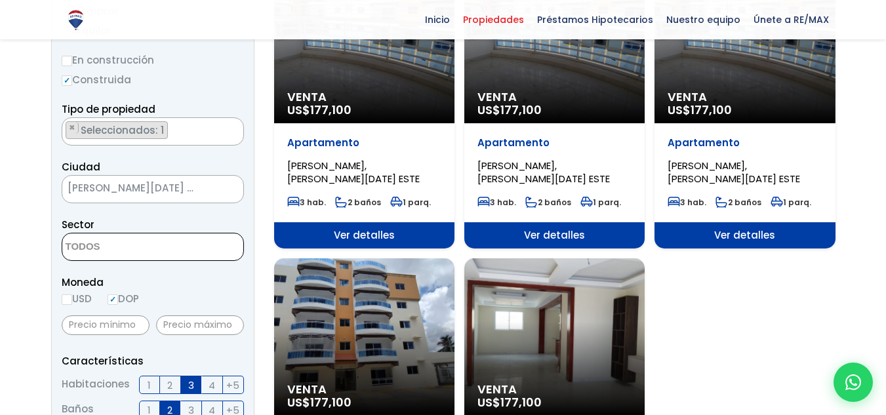
click at [123, 245] on textarea "Search" at bounding box center [125, 247] width 127 height 28
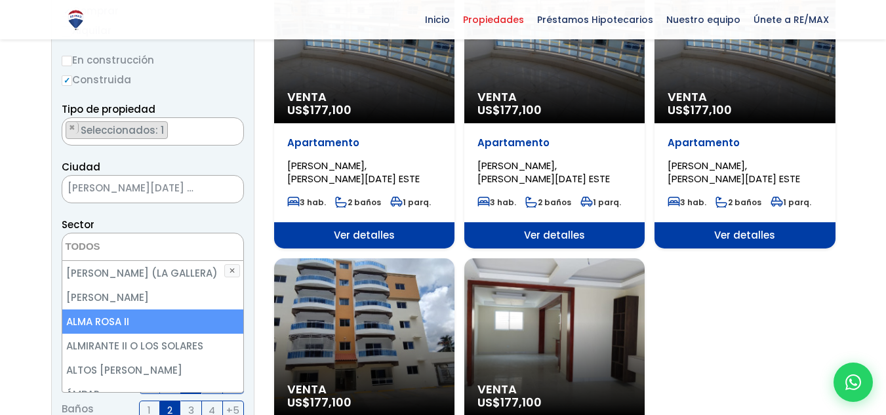
click at [119, 317] on li "ALMA ROSA II" at bounding box center [152, 322] width 181 height 24
select select "13152"
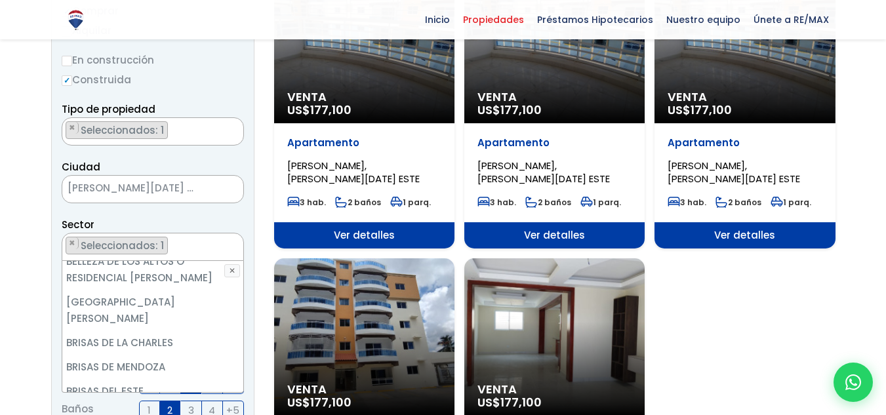
scroll to position [230, 0]
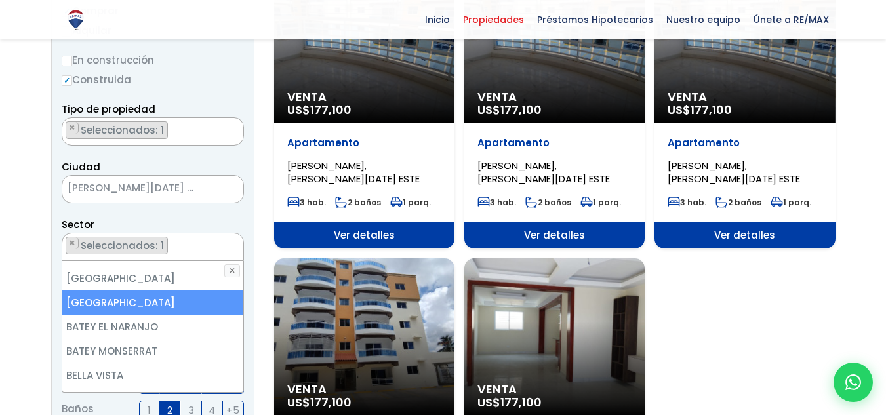
click at [228, 290] on li "BARRIO NUEVO" at bounding box center [152, 302] width 181 height 24
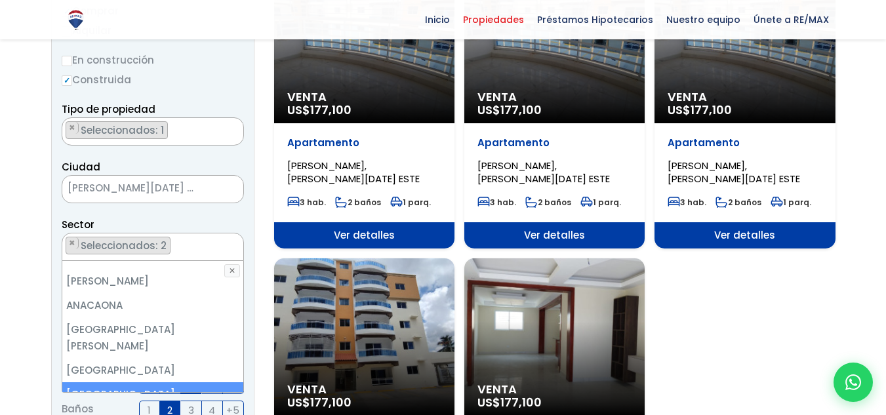
scroll to position [0, 0]
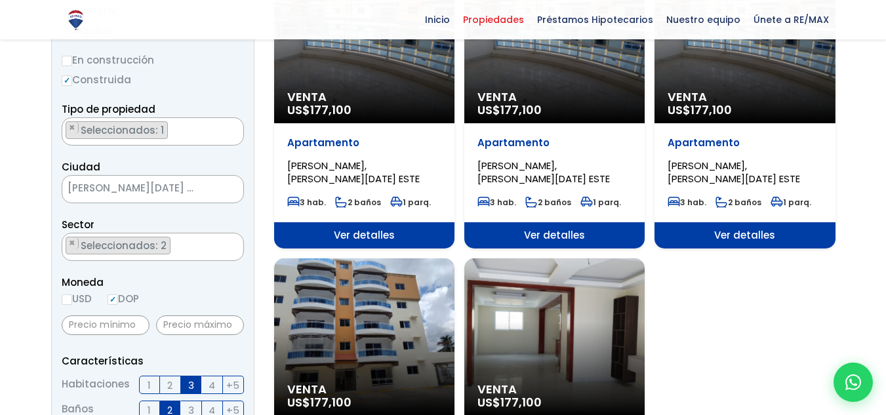
click at [210, 218] on div "Sector AGAPITO SÁNCHEZ (LA GALLERA) ALMA ROSA I ALMA ROSA II ALMIRANTE II O LOS…" at bounding box center [153, 238] width 182 height 45
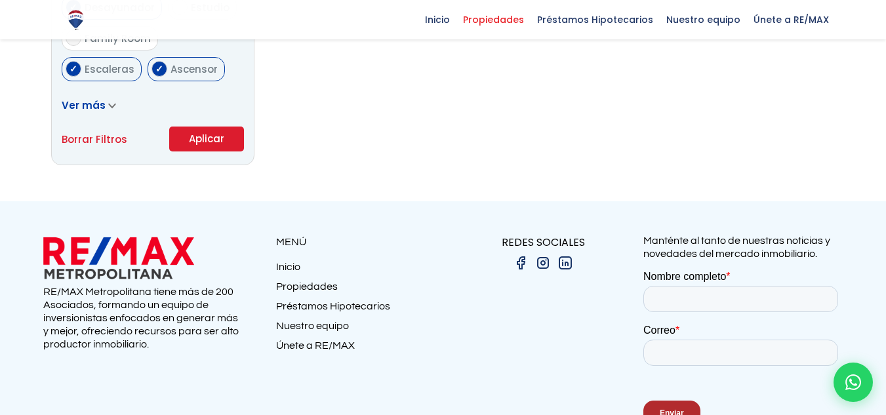
scroll to position [738, 0]
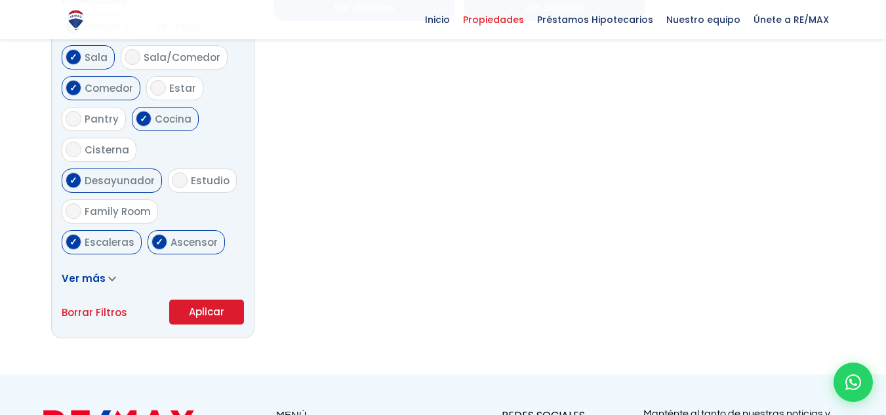
drag, startPoint x: 209, startPoint y: 308, endPoint x: 298, endPoint y: 291, distance: 90.8
click at [217, 304] on button "Aplicar" at bounding box center [206, 312] width 75 height 25
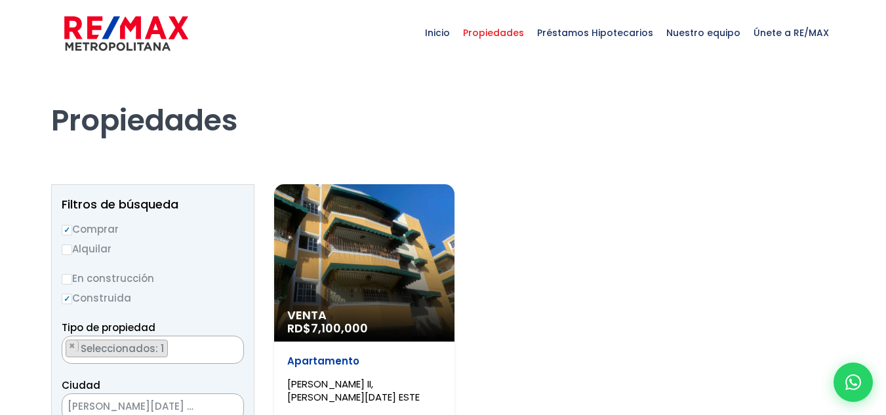
select select "13152"
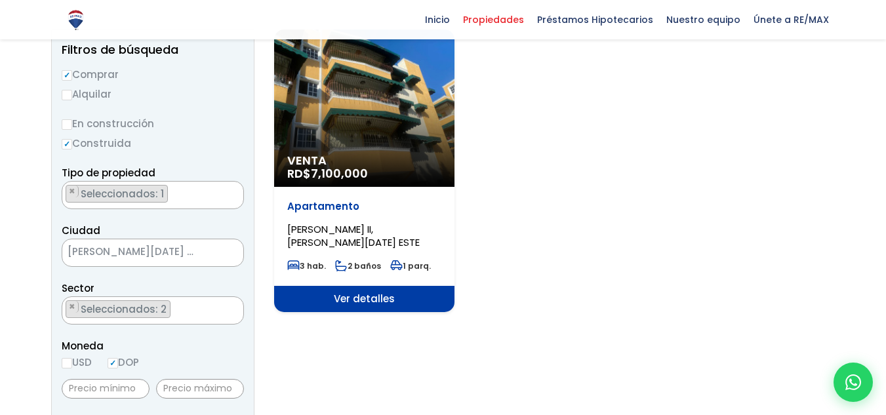
scroll to position [131, 0]
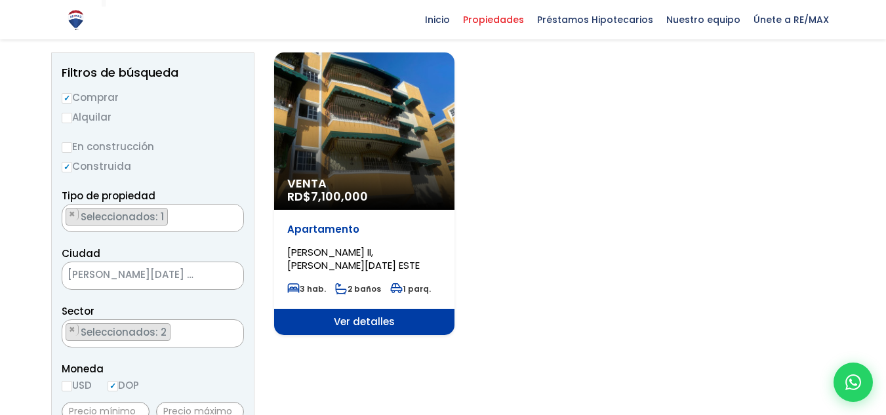
drag, startPoint x: 386, startPoint y: 320, endPoint x: 395, endPoint y: 318, distance: 10.0
click at [386, 320] on span "Ver detalles" at bounding box center [364, 322] width 180 height 26
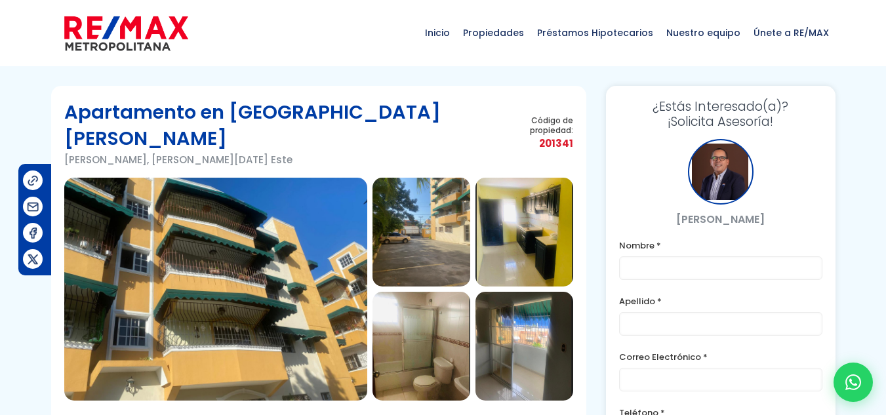
click at [429, 222] on img at bounding box center [421, 232] width 98 height 109
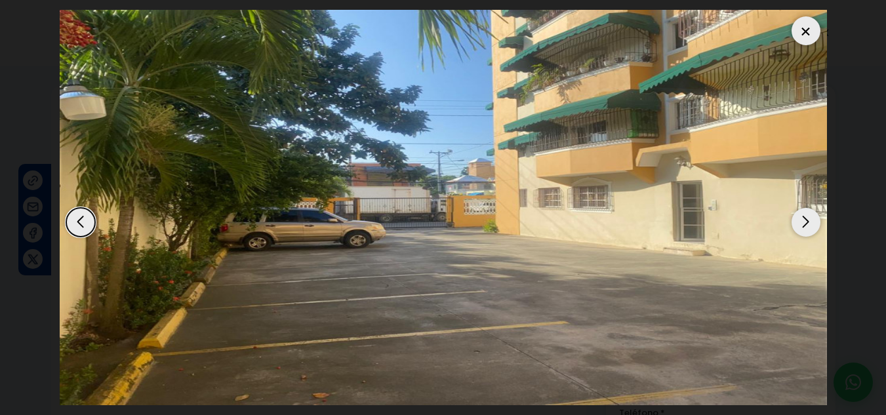
click at [807, 218] on div "Next slide" at bounding box center [805, 222] width 29 height 29
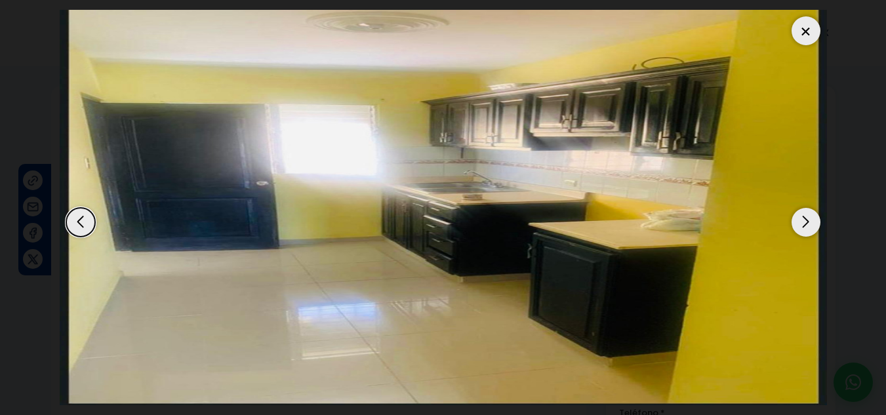
click at [804, 227] on div "Next slide" at bounding box center [805, 222] width 29 height 29
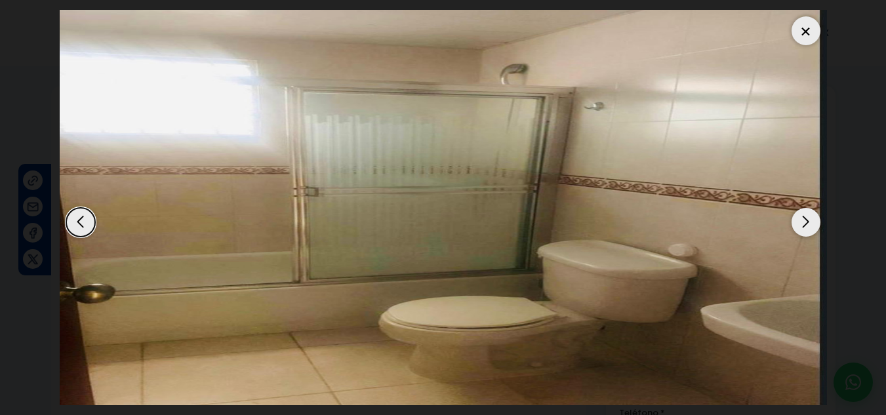
click at [804, 227] on div "Next slide" at bounding box center [805, 222] width 29 height 29
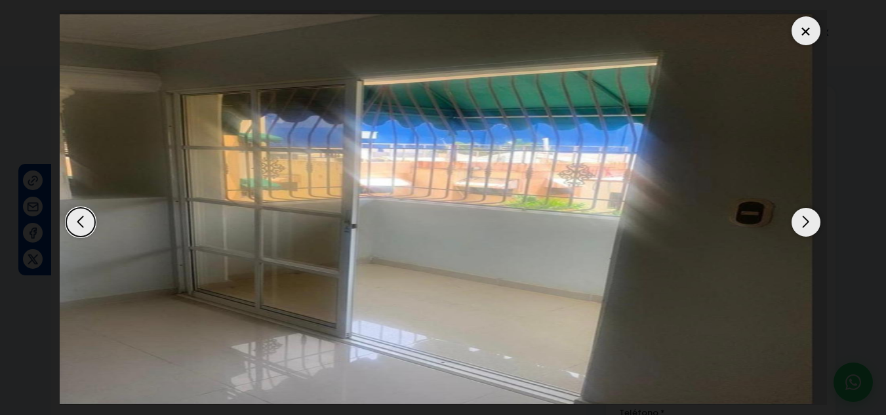
click at [804, 227] on div "Next slide" at bounding box center [805, 222] width 29 height 29
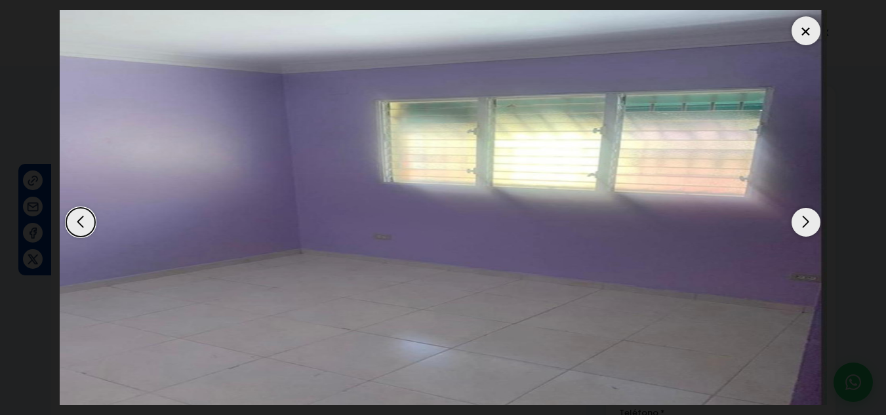
click at [804, 228] on div "Next slide" at bounding box center [805, 222] width 29 height 29
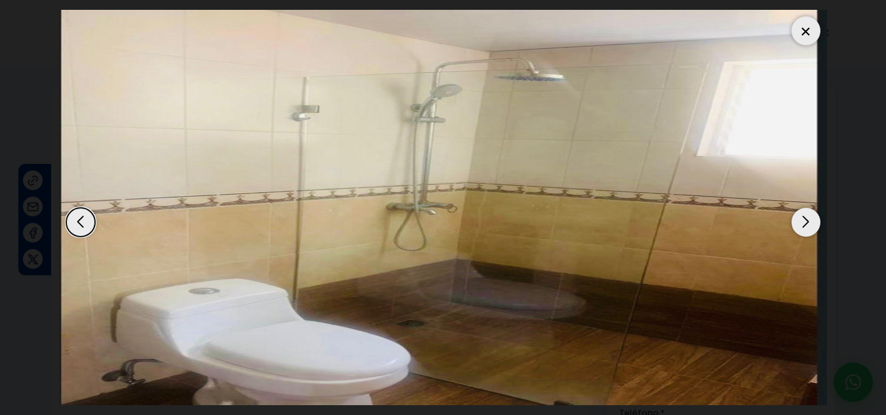
click at [804, 228] on div "Next slide" at bounding box center [805, 222] width 29 height 29
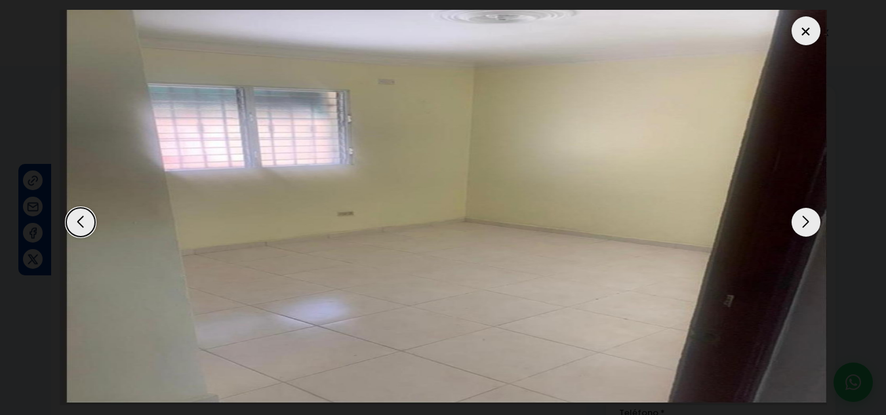
click at [804, 228] on div "Next slide" at bounding box center [805, 222] width 29 height 29
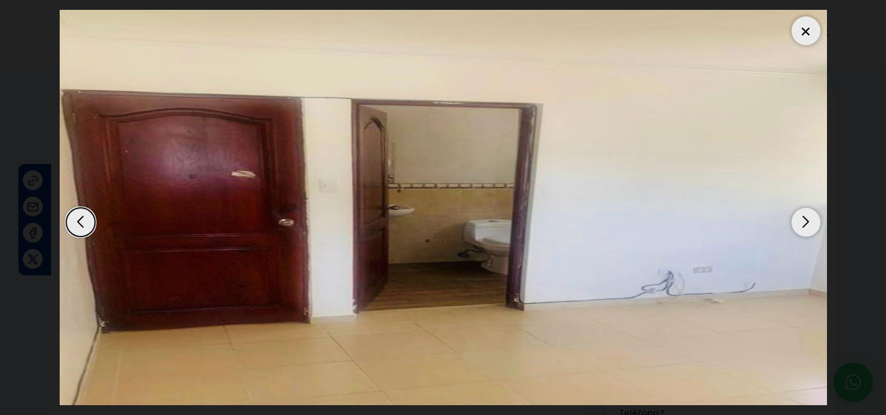
click at [804, 228] on div "Next slide" at bounding box center [805, 222] width 29 height 29
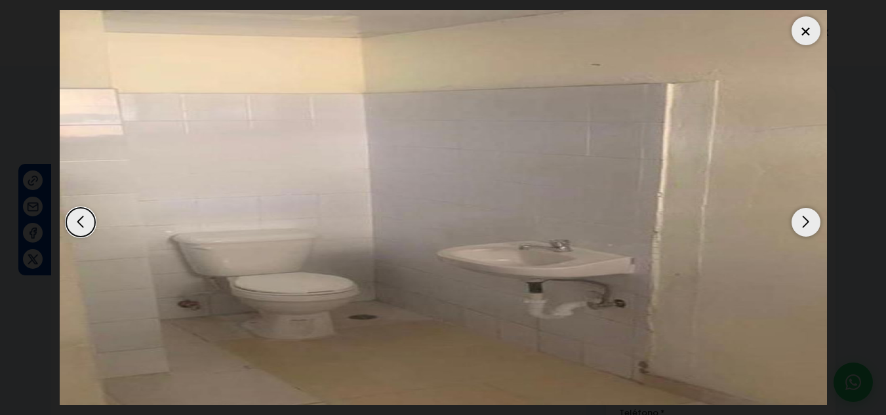
click at [804, 228] on div "Next slide" at bounding box center [805, 222] width 29 height 29
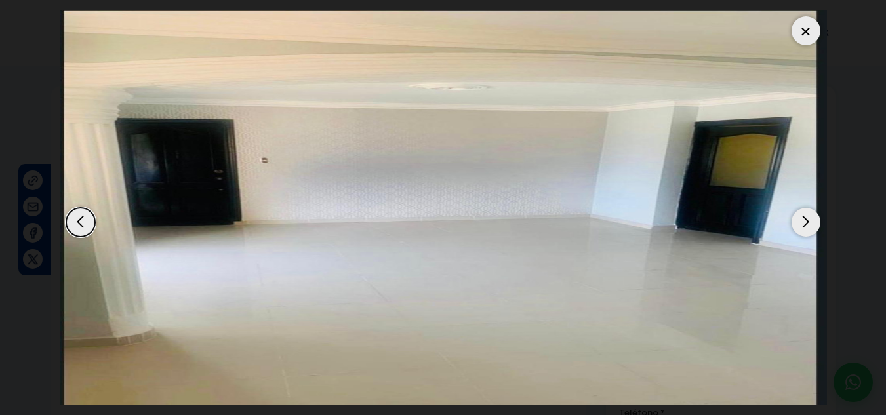
click at [804, 228] on div "Next slide" at bounding box center [805, 222] width 29 height 29
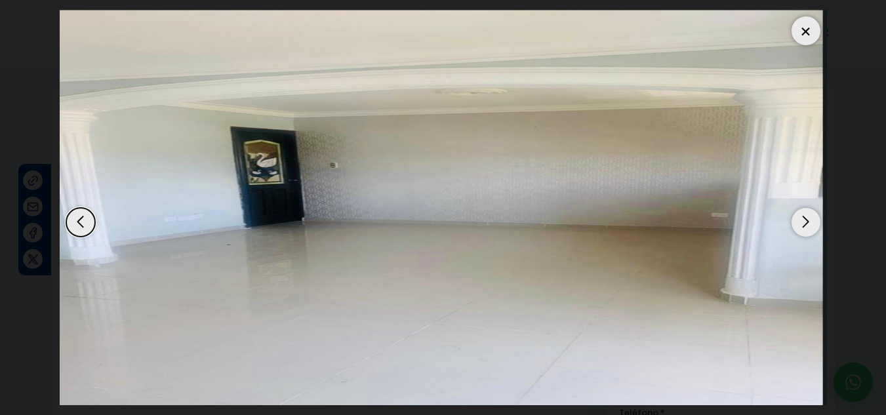
click at [804, 228] on div "Next slide" at bounding box center [805, 222] width 29 height 29
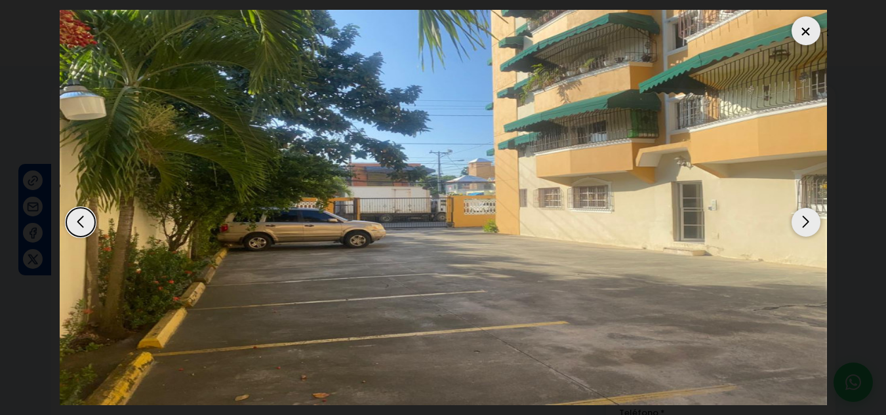
click at [809, 222] on div "Next slide" at bounding box center [805, 222] width 29 height 29
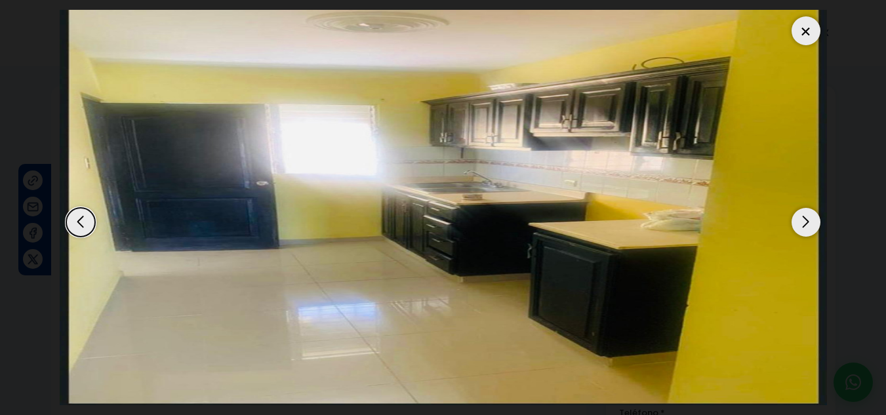
click at [432, 203] on img "3 / 12" at bounding box center [443, 207] width 767 height 395
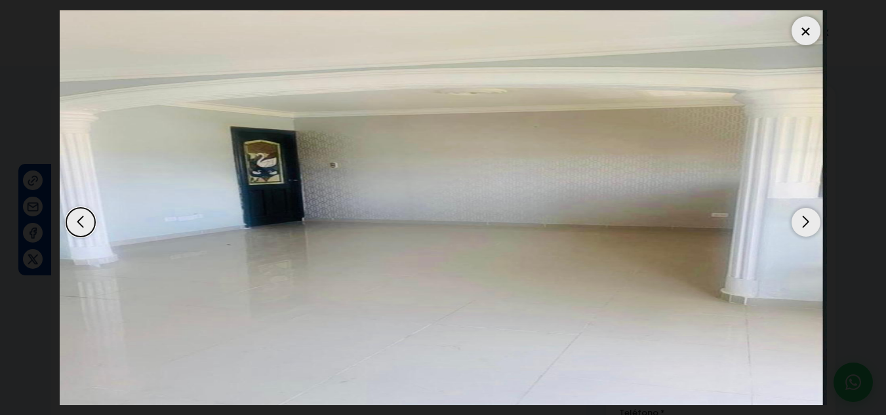
click at [80, 217] on div "Previous slide" at bounding box center [80, 222] width 29 height 29
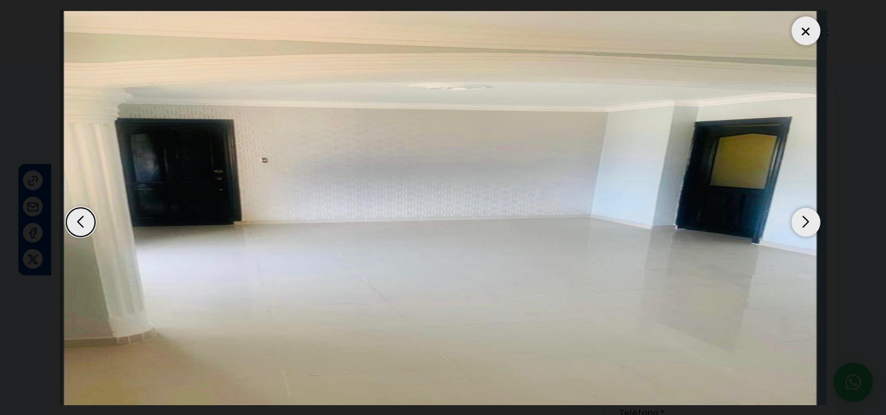
click at [73, 224] on div "Previous slide" at bounding box center [80, 222] width 29 height 29
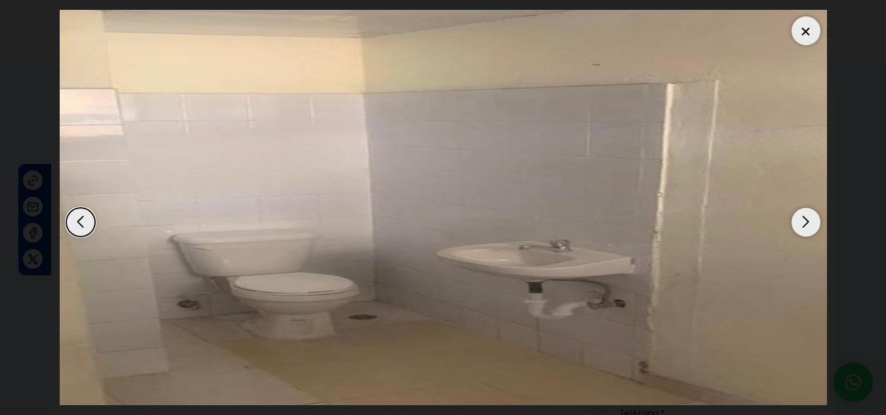
click at [73, 224] on div "Previous slide" at bounding box center [80, 222] width 29 height 29
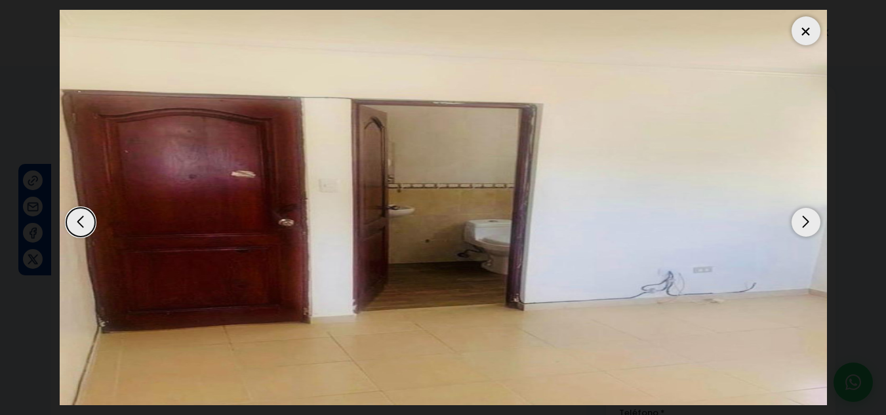
click at [73, 224] on div "Previous slide" at bounding box center [80, 222] width 29 height 29
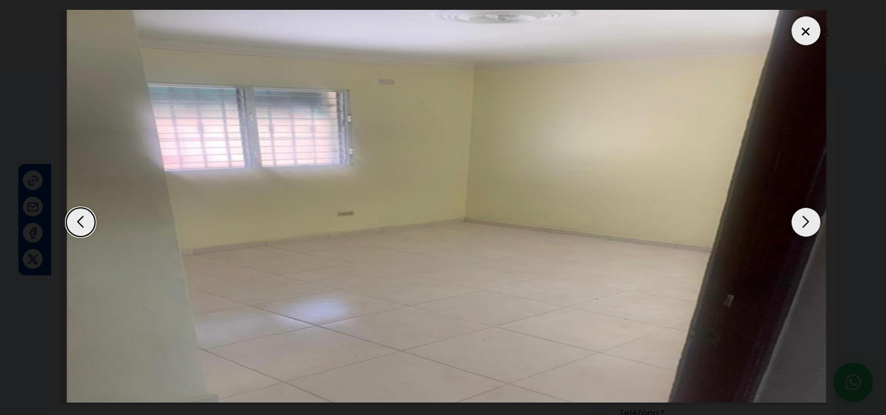
click at [73, 224] on div "Previous slide" at bounding box center [80, 222] width 29 height 29
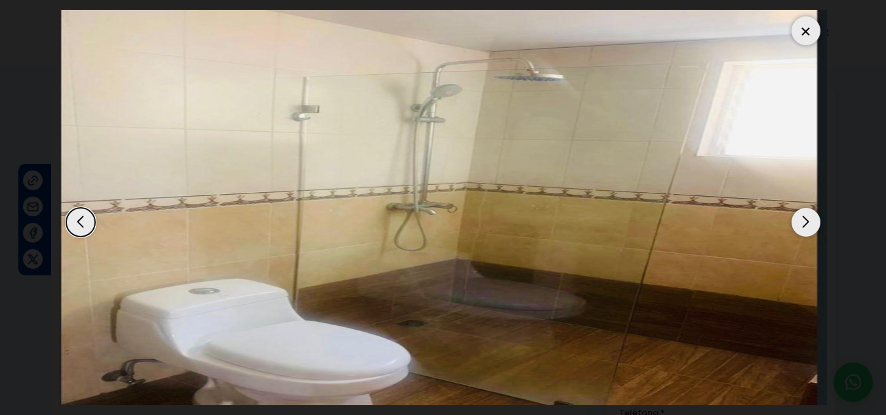
click at [73, 224] on div "Previous slide" at bounding box center [80, 222] width 29 height 29
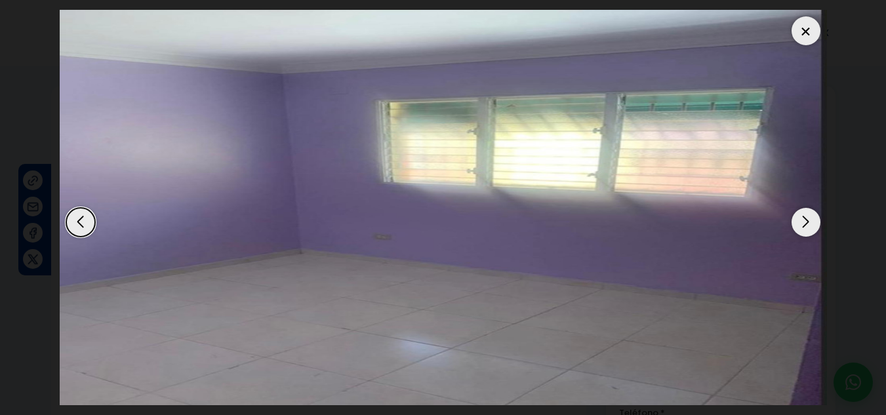
click at [73, 224] on div "Previous slide" at bounding box center [80, 222] width 29 height 29
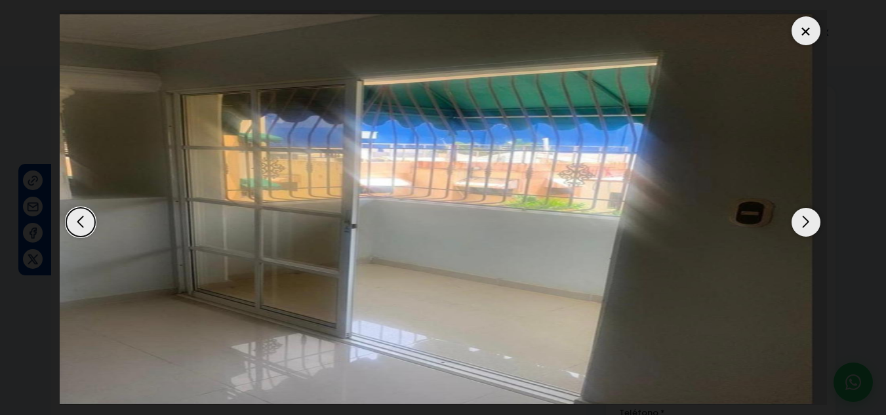
click at [73, 224] on div "Previous slide" at bounding box center [80, 222] width 29 height 29
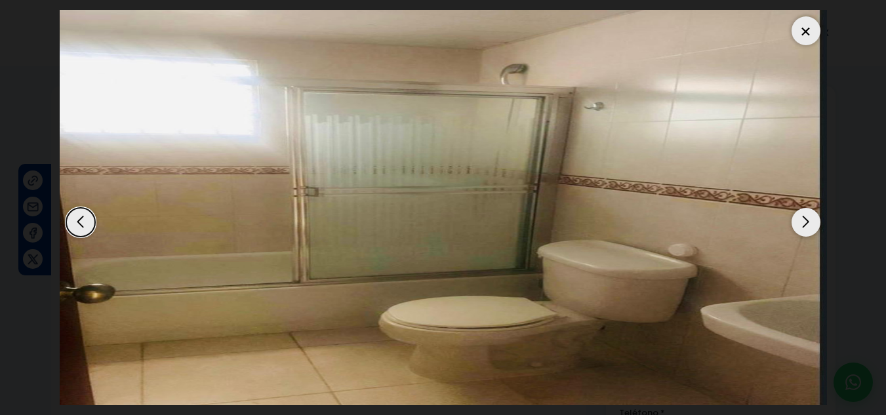
click at [73, 224] on div "Previous slide" at bounding box center [80, 222] width 29 height 29
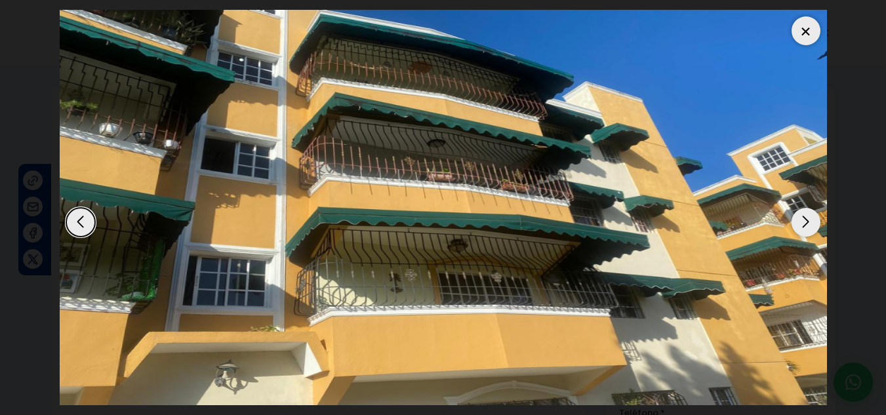
click at [803, 28] on div at bounding box center [805, 30] width 29 height 29
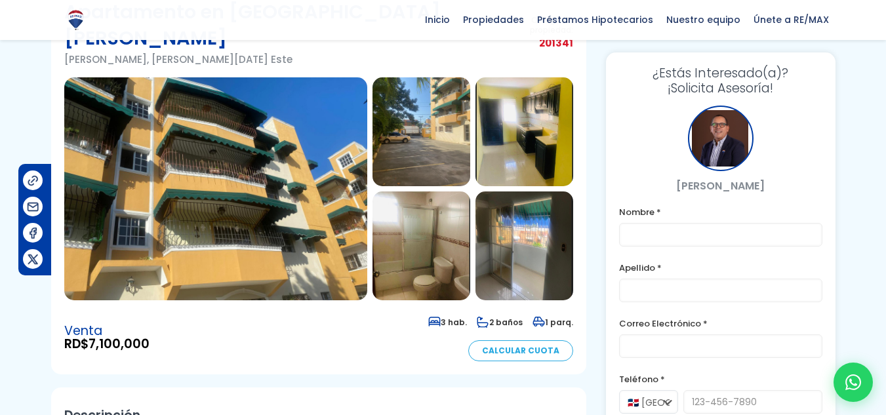
scroll to position [65, 0]
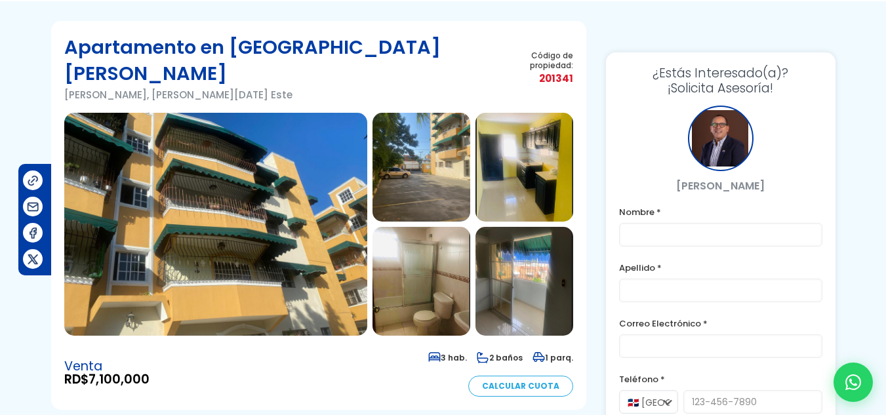
click at [534, 249] on img at bounding box center [524, 281] width 98 height 109
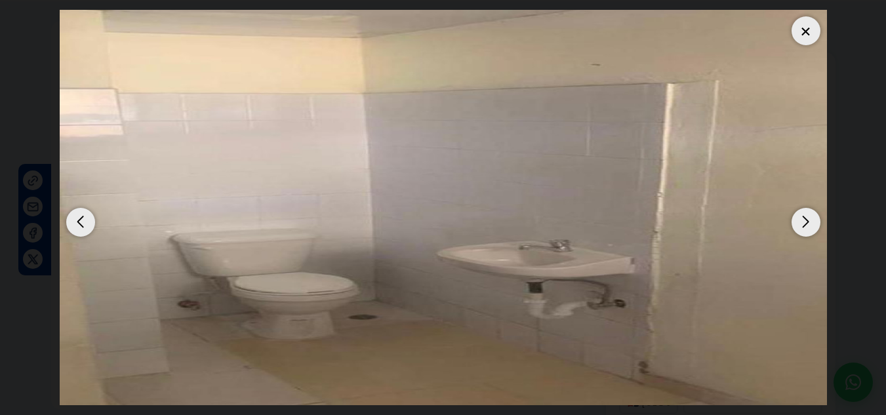
click at [808, 36] on div at bounding box center [805, 30] width 29 height 29
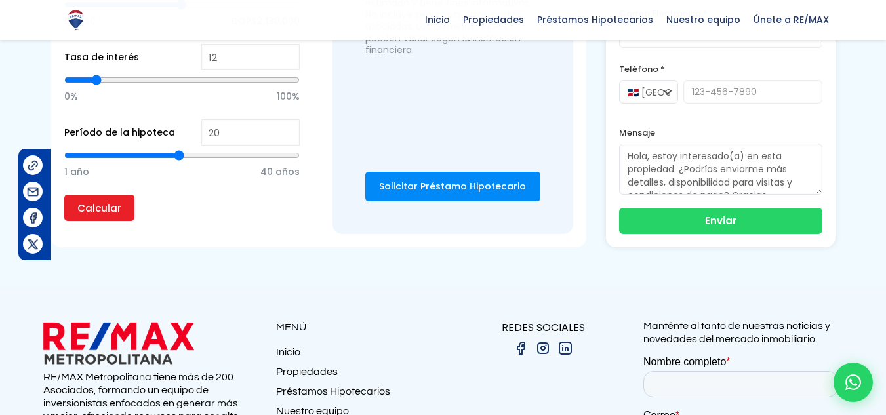
scroll to position [1115, 0]
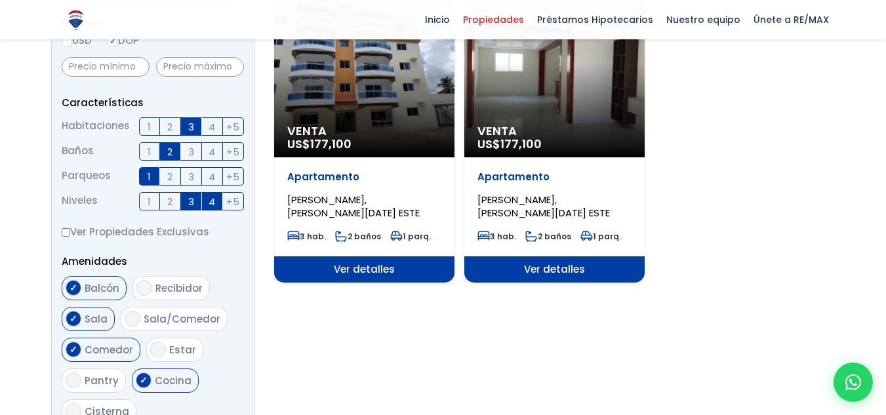
scroll to position [15, 0]
select select "13154"
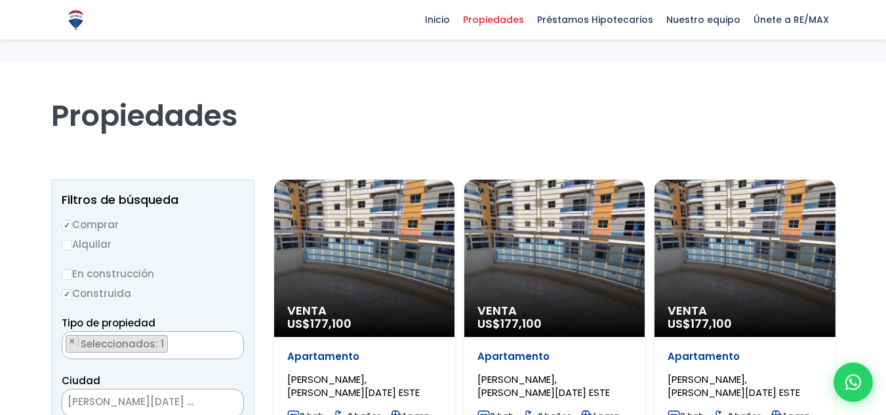
scroll to position [0, 0]
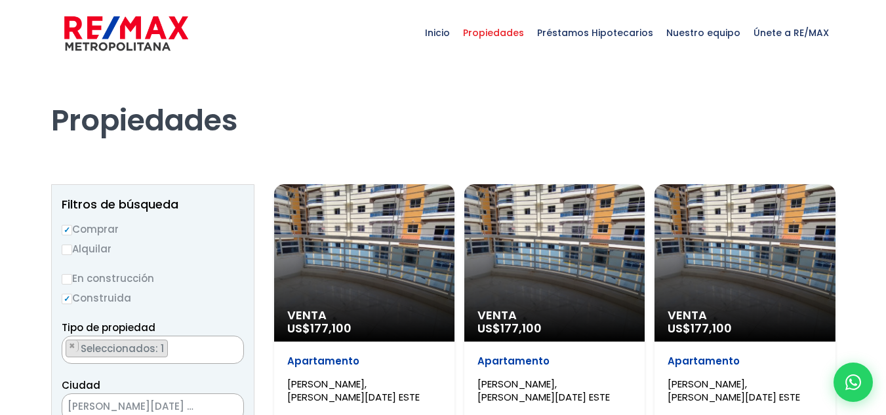
click at [499, 31] on span "Propiedades" at bounding box center [493, 32] width 74 height 39
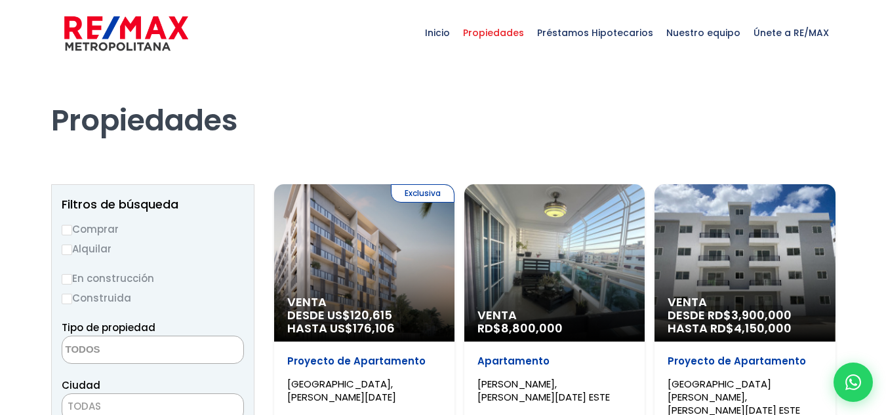
select select
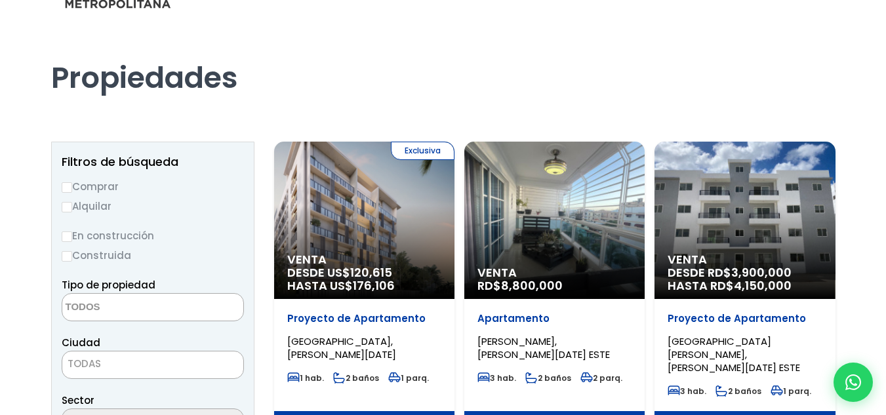
scroll to position [66, 0]
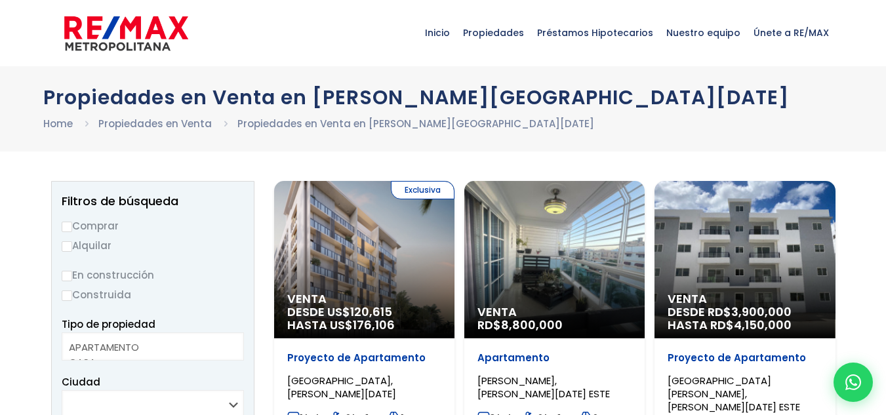
select select
